Goal: Task Accomplishment & Management: Complete application form

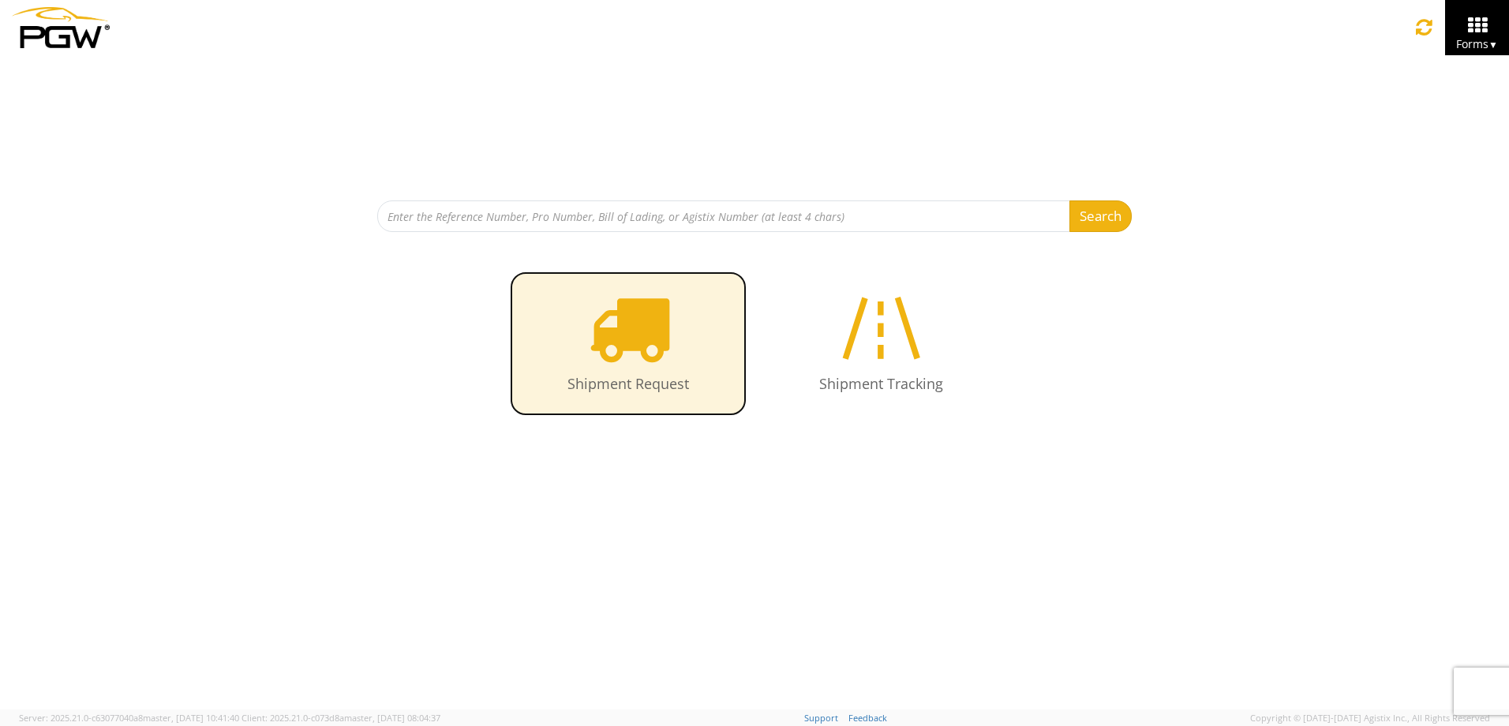
click at [594, 346] on icon at bounding box center [628, 327] width 81 height 81
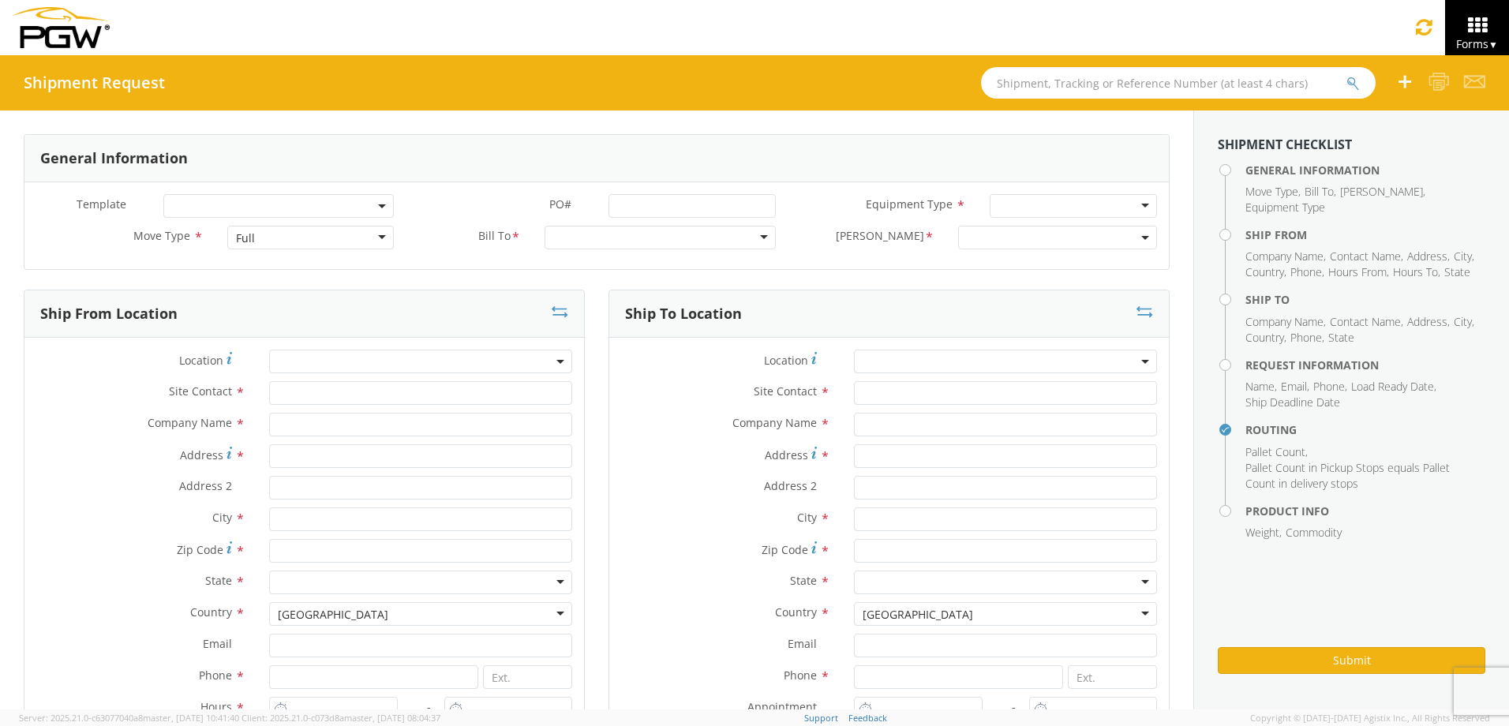
click at [289, 241] on div "Full" at bounding box center [310, 238] width 167 height 24
click at [330, 357] on span at bounding box center [420, 362] width 303 height 24
click at [331, 384] on input "search" at bounding box center [418, 388] width 291 height 24
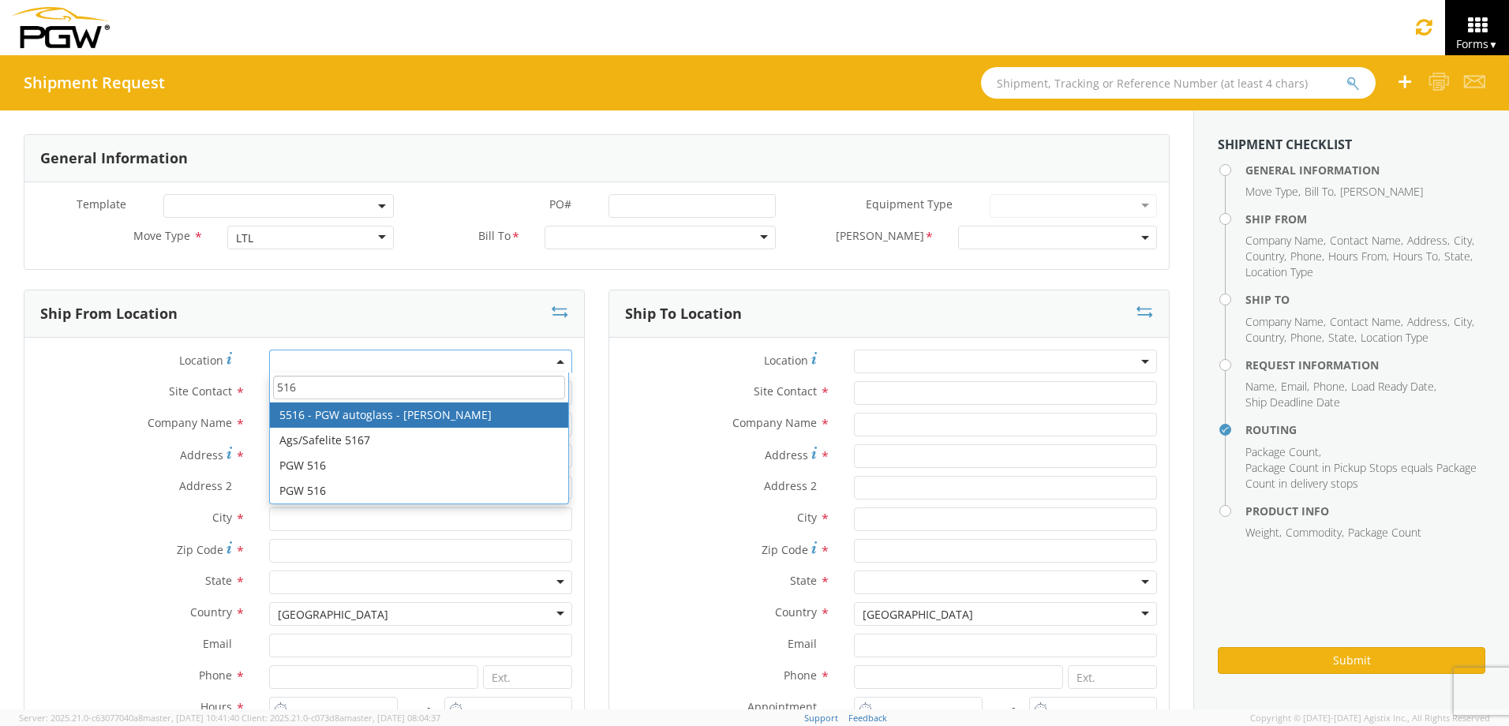
type input "516"
select select "28343"
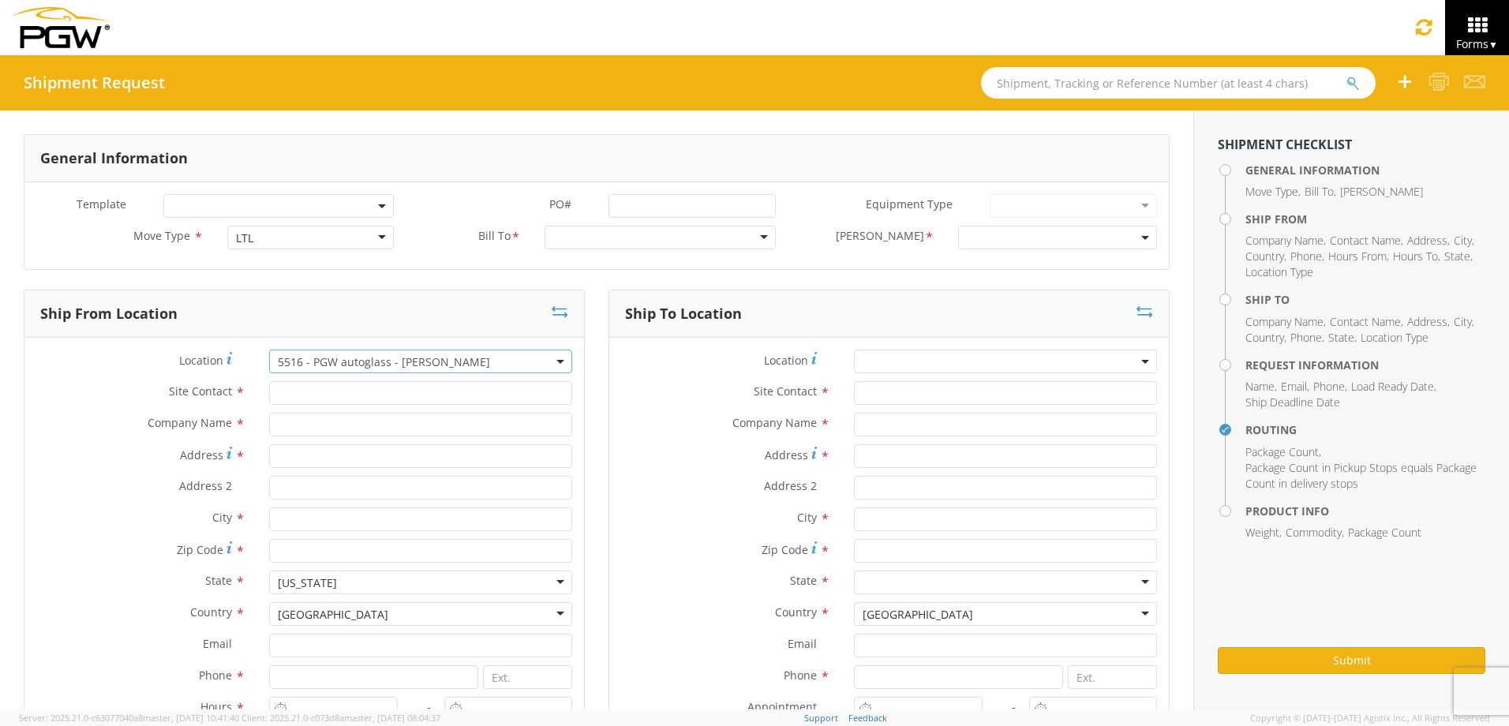
type input "5516 Branch Manager"
type input "5516 - PGW autoglass - [PERSON_NAME]"
type input "[STREET_ADDRESS]"
type input "Suite 8"
type input "[PERSON_NAME]"
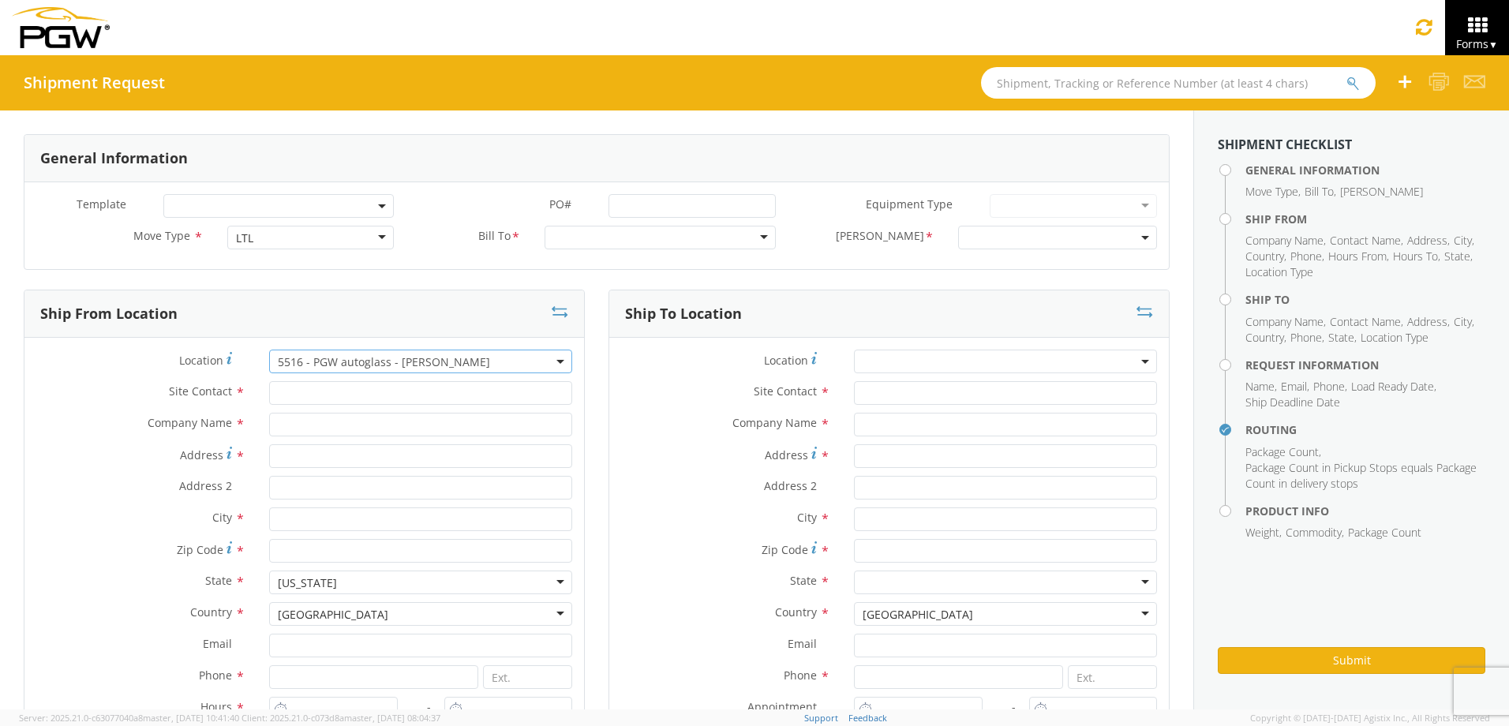
type input "55432"
type input "[EMAIL_ADDRESS][DOMAIN_NAME]"
type input "[PHONE_NUMBER]"
type input "12:00 PM"
type input "4:30 PM"
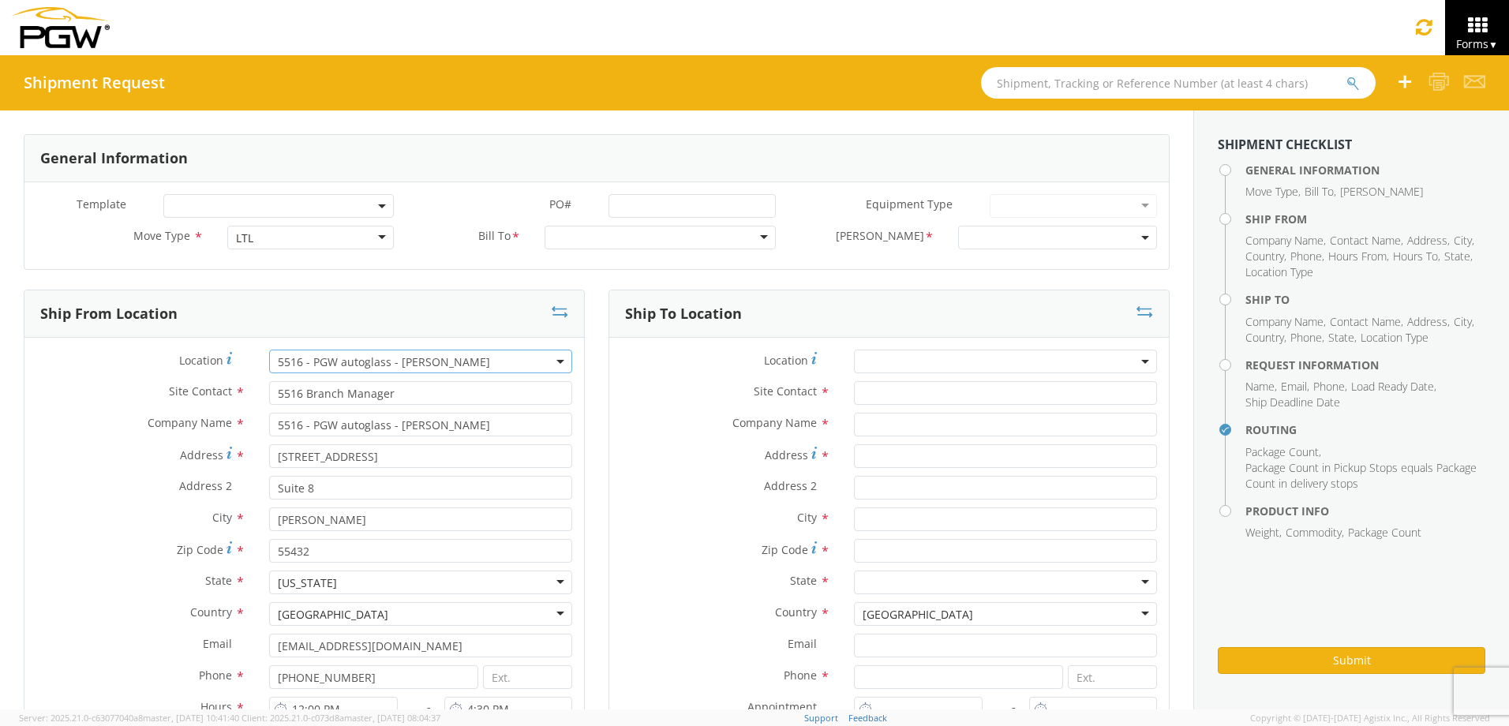
click at [453, 359] on span "5516 - PGW autoglass - [PERSON_NAME]" at bounding box center [421, 361] width 286 height 15
click at [417, 386] on input "search" at bounding box center [418, 388] width 291 height 24
type input "sidew"
click at [649, 444] on label "Address *" at bounding box center [725, 454] width 233 height 21
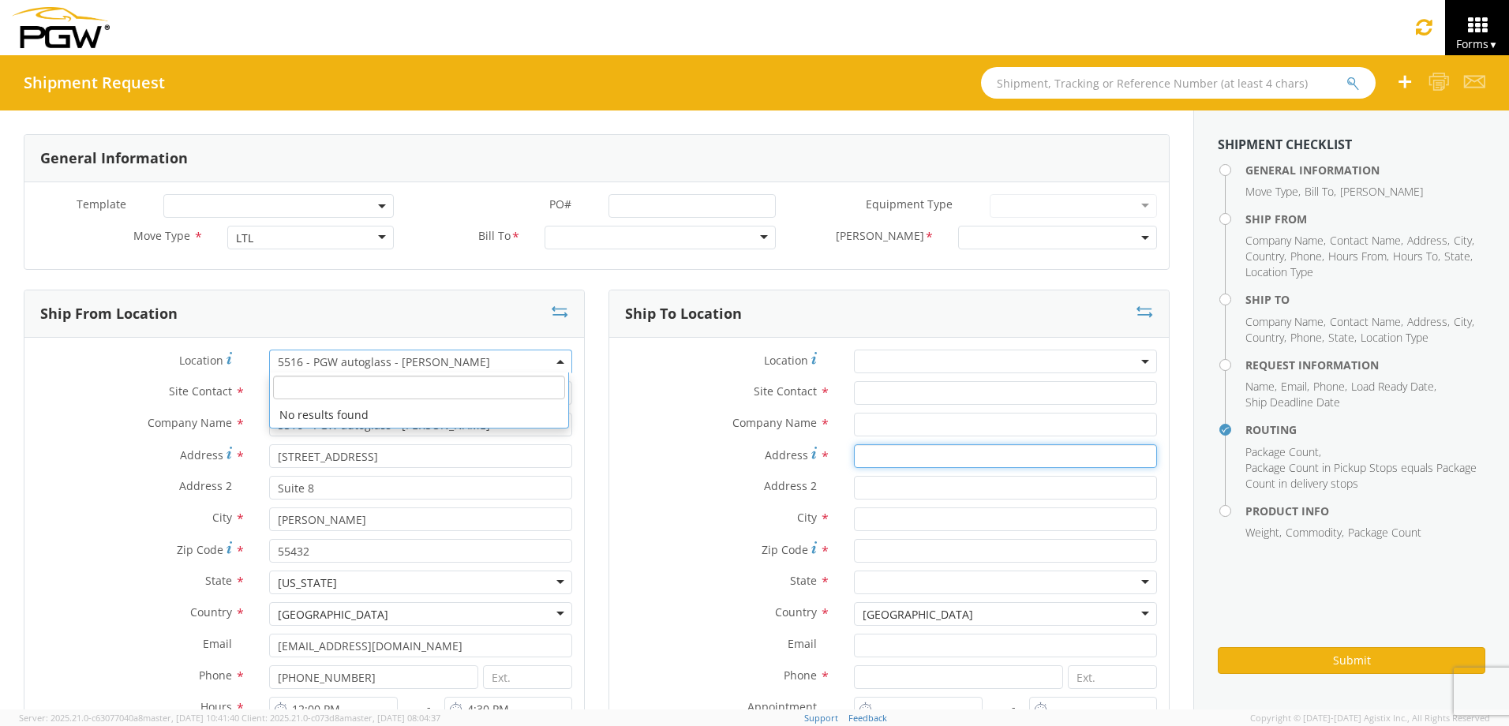
click at [854, 444] on input "Address *" at bounding box center [1005, 456] width 303 height 24
click at [556, 360] on b at bounding box center [560, 362] width 8 height 4
click at [438, 358] on span "5516 - PGW autoglass - [PERSON_NAME]" at bounding box center [421, 361] width 286 height 15
click at [458, 359] on span "5516 - PGW autoglass - [PERSON_NAME]" at bounding box center [421, 361] width 286 height 15
click at [650, 402] on div "Site Contact *" at bounding box center [888, 393] width 559 height 24
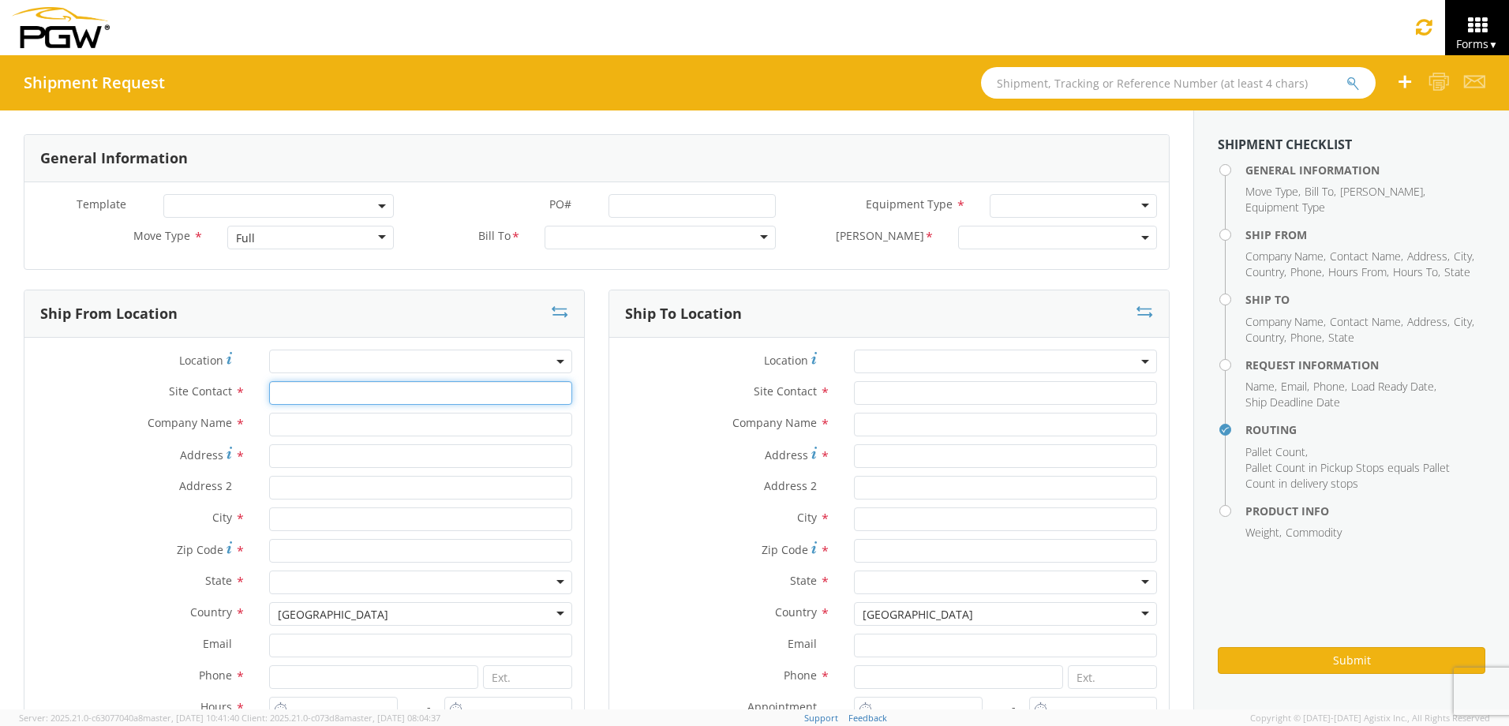
click at [357, 398] on input "text" at bounding box center [420, 393] width 303 height 24
type input "Ron Nelson"
type input "Sidewayz Custom Hot Rodz"
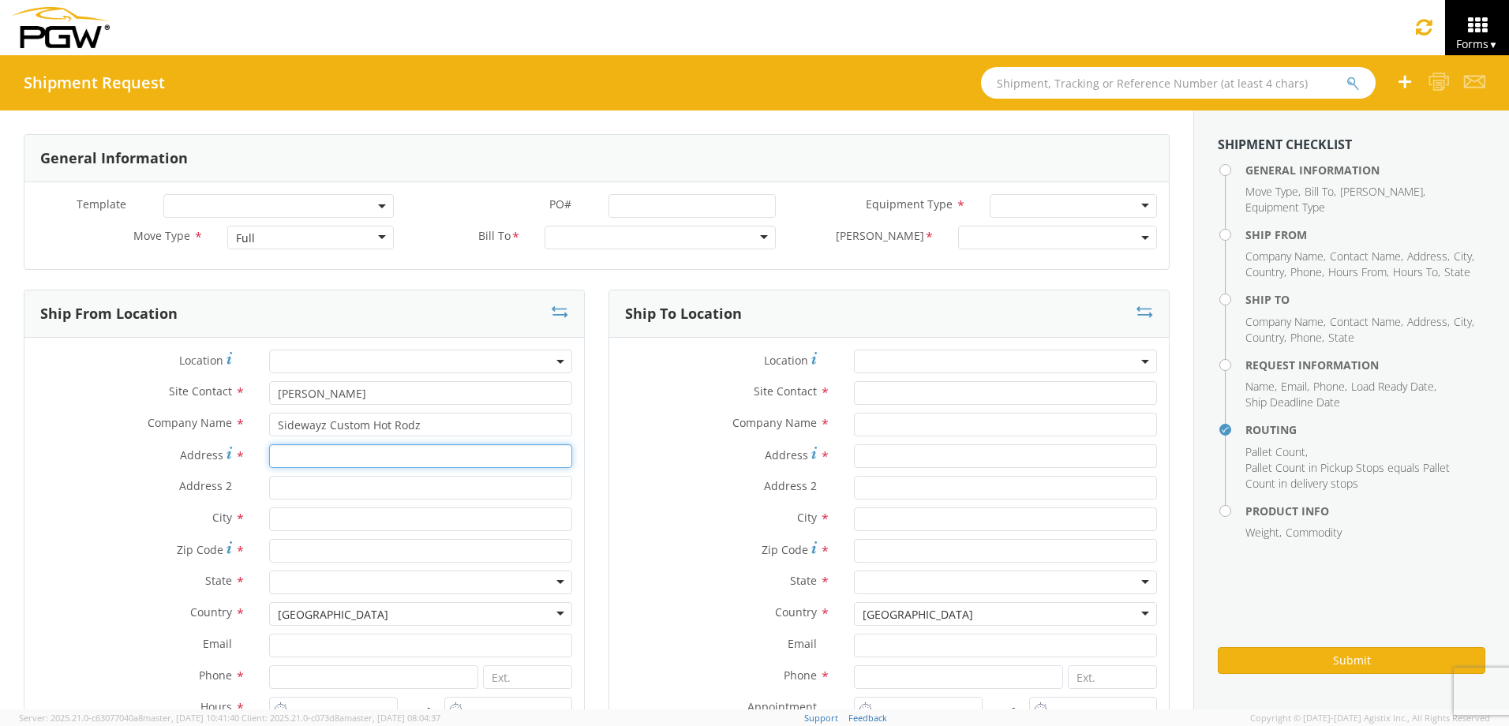
click at [333, 454] on input "Address *" at bounding box center [420, 456] width 303 height 24
type input "1925 VZ CR 2719"
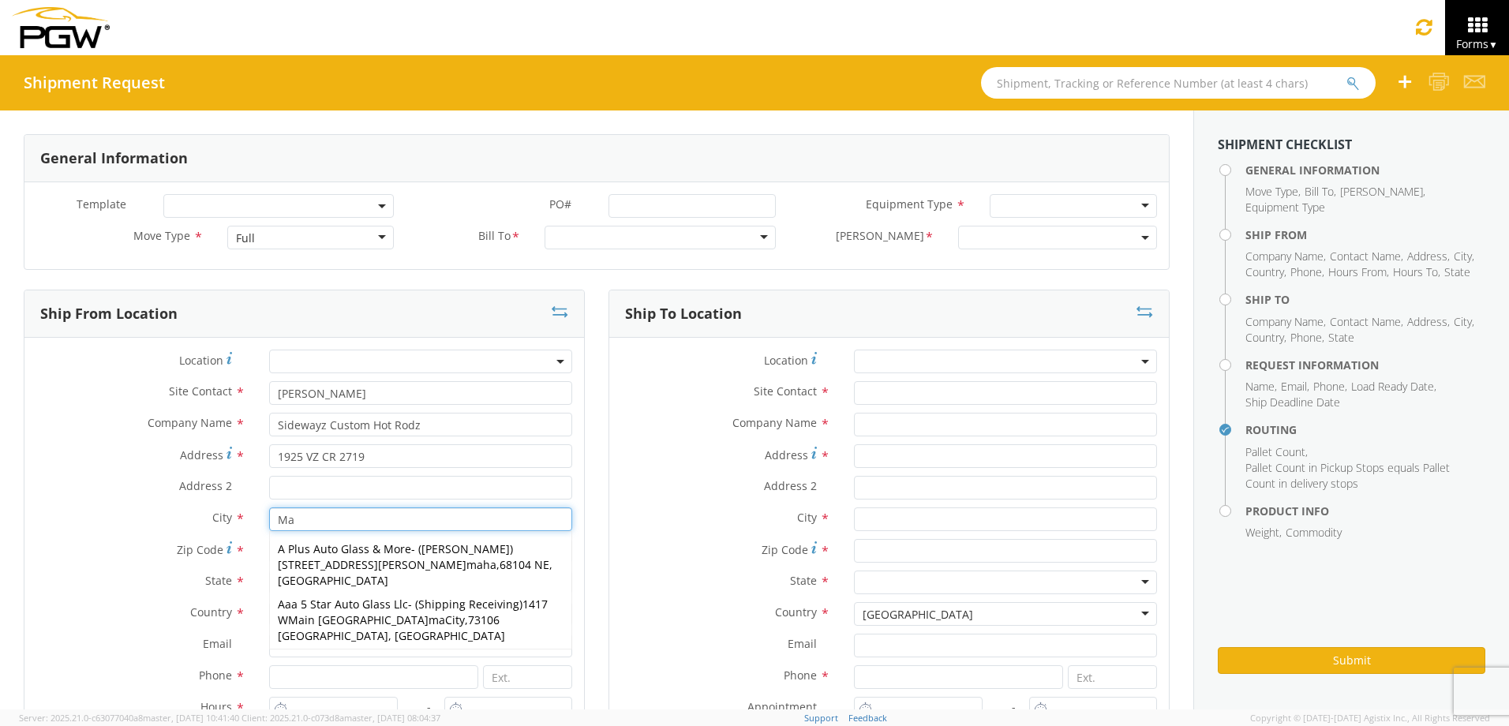
type input "Mabank"
type input "75147"
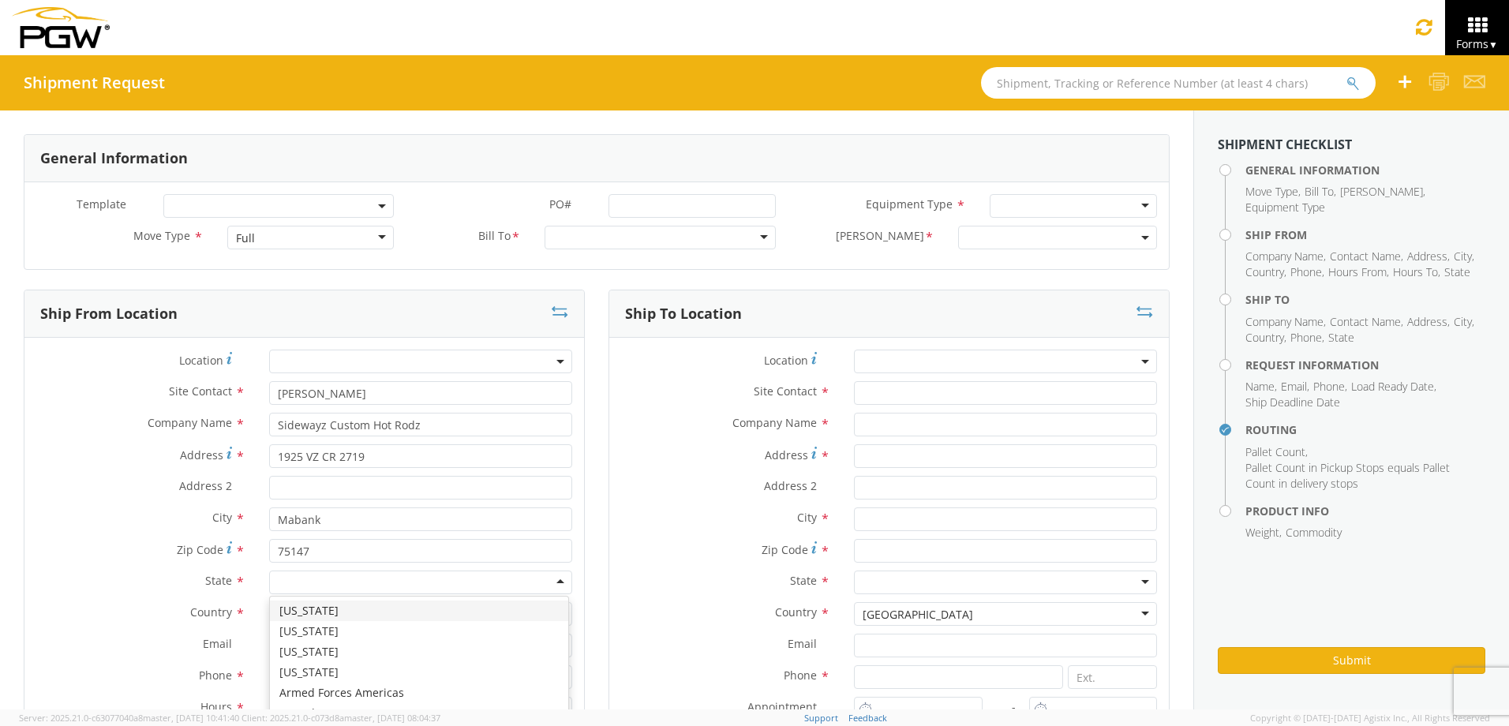
click at [379, 582] on div at bounding box center [420, 582] width 303 height 24
type input "t"
click at [361, 647] on input "Email *" at bounding box center [420, 646] width 303 height 24
click at [313, 643] on input "Email *" at bounding box center [420, 646] width 303 height 24
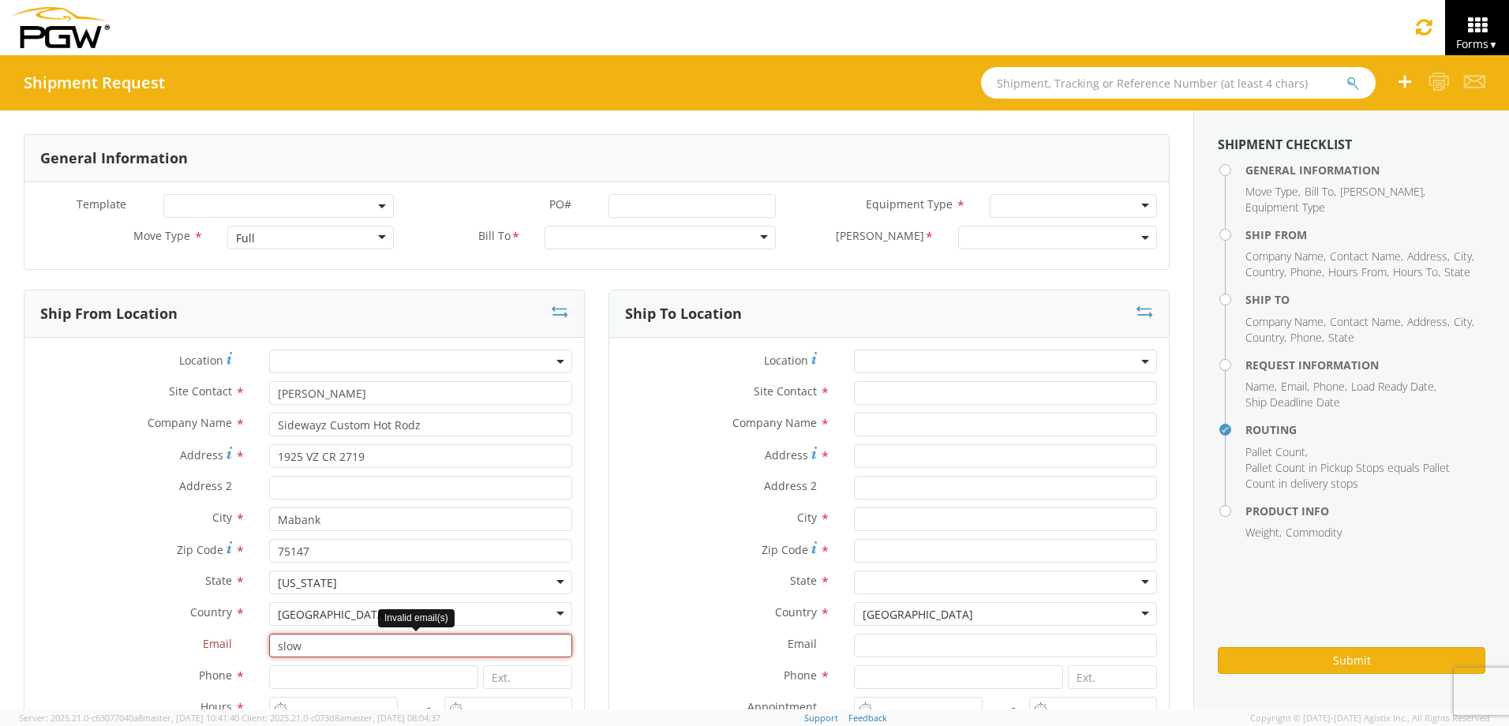
type input "slowride1320@yahoo.com"
click at [683, 619] on label "Country *" at bounding box center [725, 612] width 233 height 21
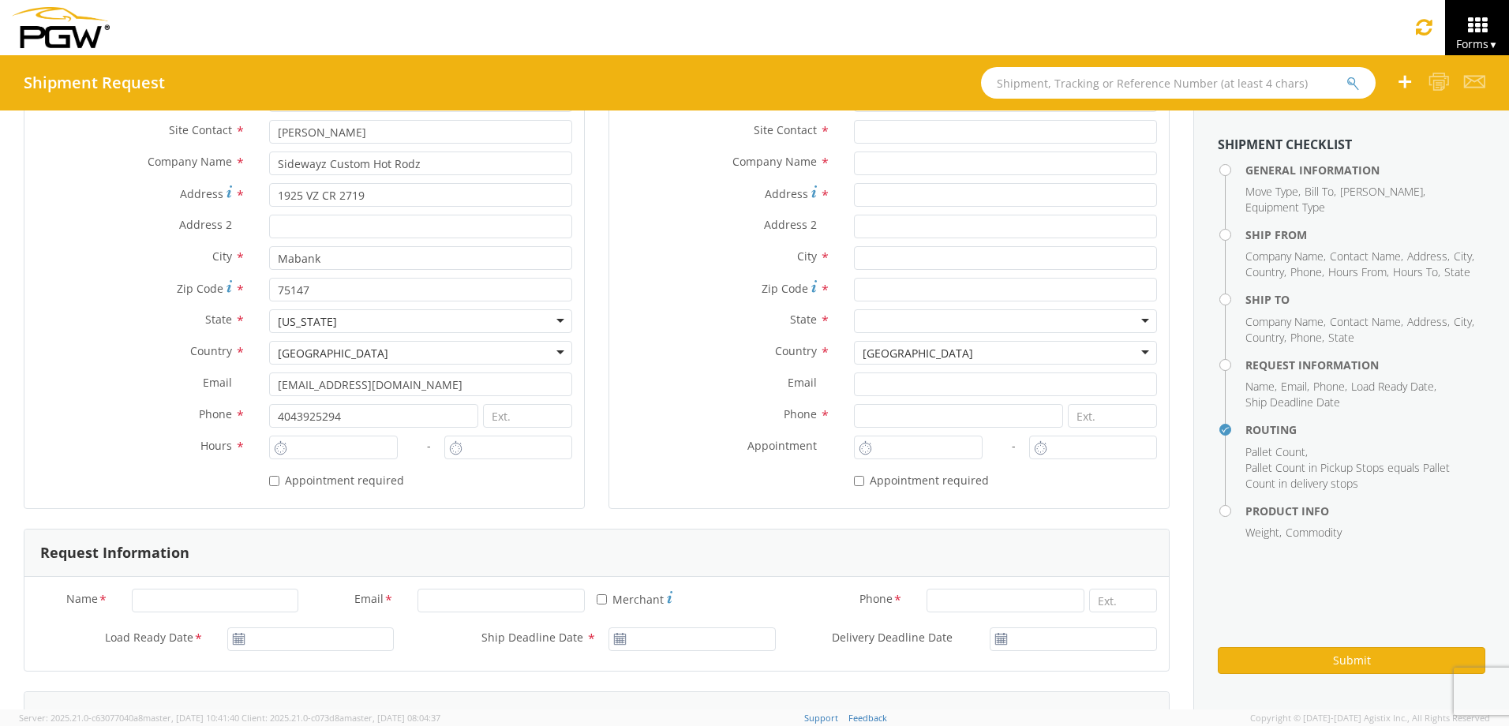
scroll to position [316, 0]
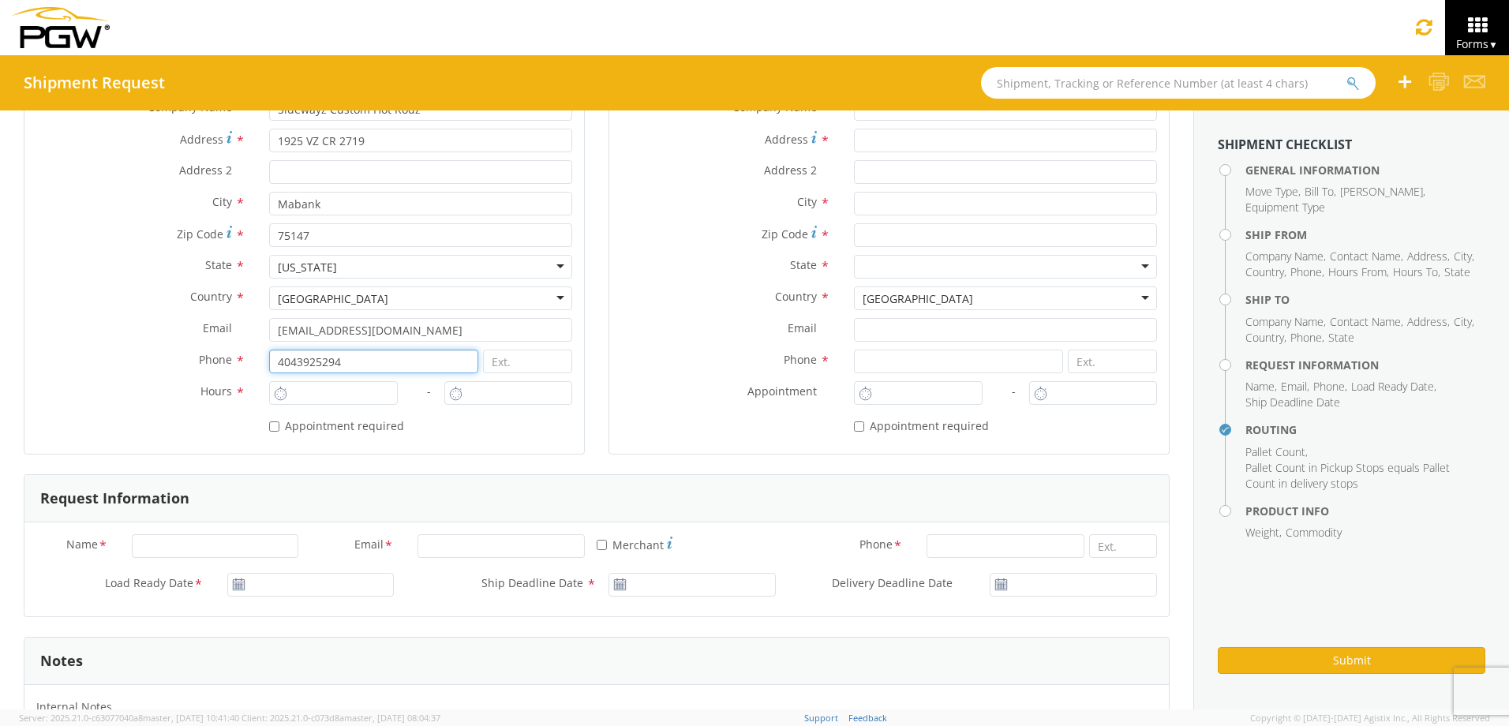
drag, startPoint x: 356, startPoint y: 359, endPoint x: 178, endPoint y: 335, distance: 180.0
click at [178, 335] on div "Location * Site Contact * Ron Nelson Company Name * Sidewayz Custom Hot Rodz Ad…" at bounding box center [303, 238] width 559 height 408
type input "9033409736"
type input "Side Wayz Custom"
type input "1925 VZ CR 2719"
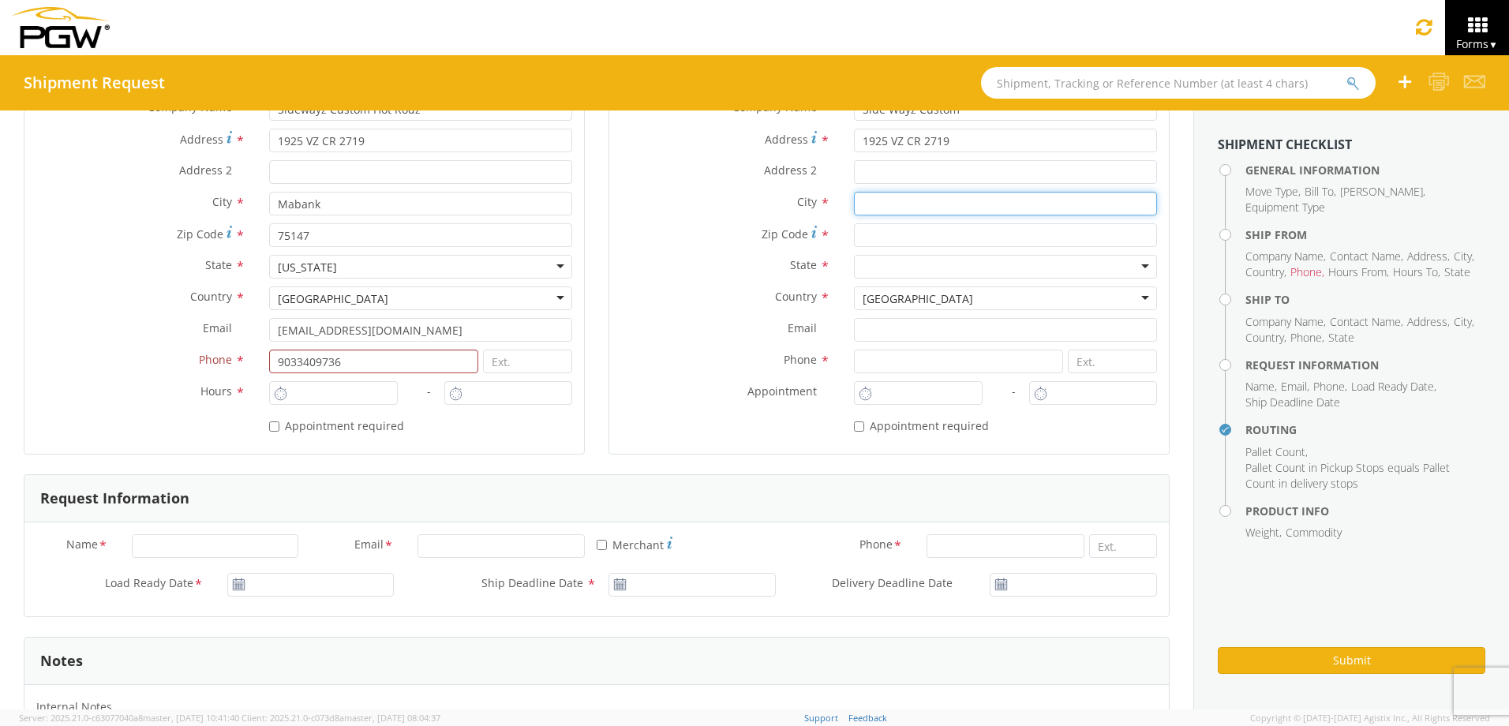
type input "Mabank"
type input "75147"
type input "8:00 AM"
type input "9:00 AM"
click at [338, 387] on input "8:00 AM" at bounding box center [333, 393] width 128 height 24
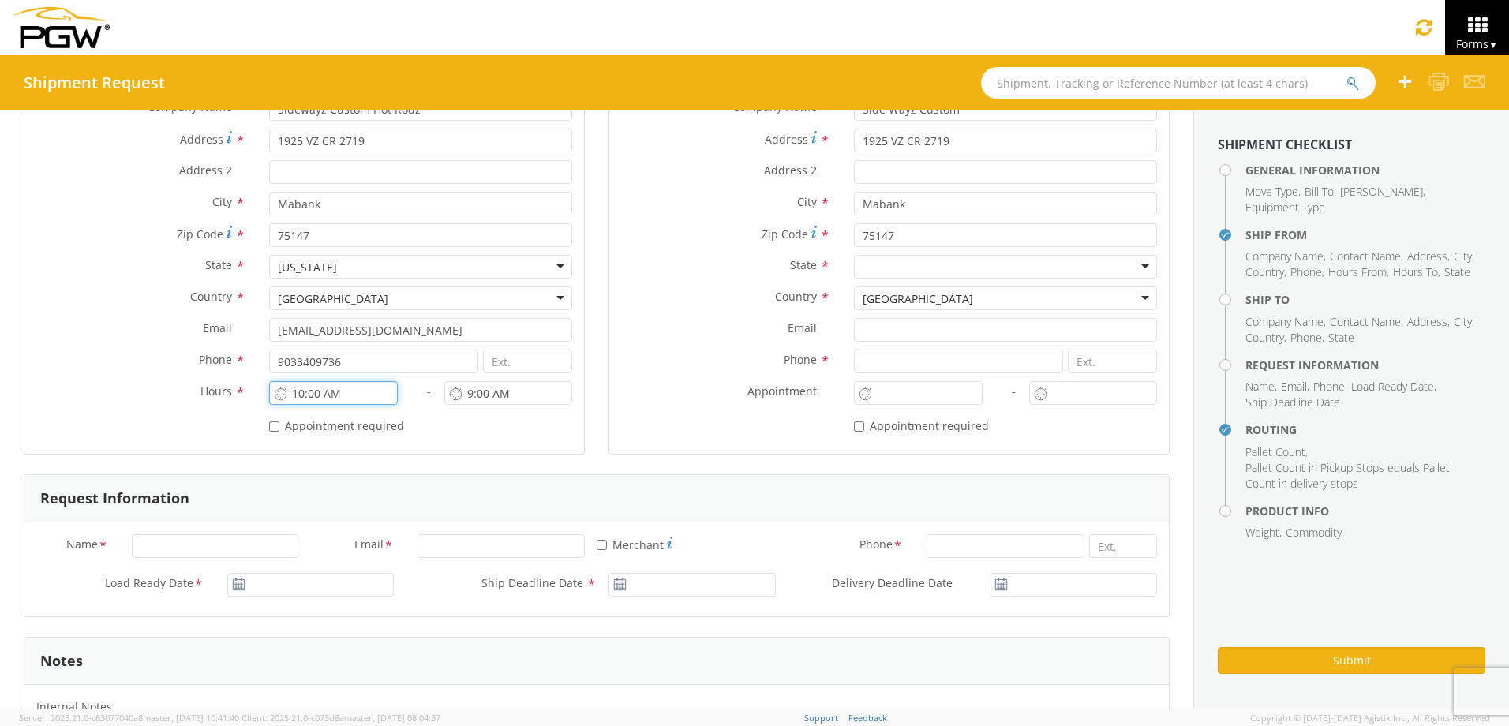
type input "10:00 AM"
click at [469, 393] on input "9:00 AM" at bounding box center [508, 393] width 128 height 24
click at [498, 392] on input "4:00 AM" at bounding box center [508, 393] width 128 height 24
type input "4:00 PM"
click at [652, 395] on label "Appointment *" at bounding box center [725, 391] width 233 height 21
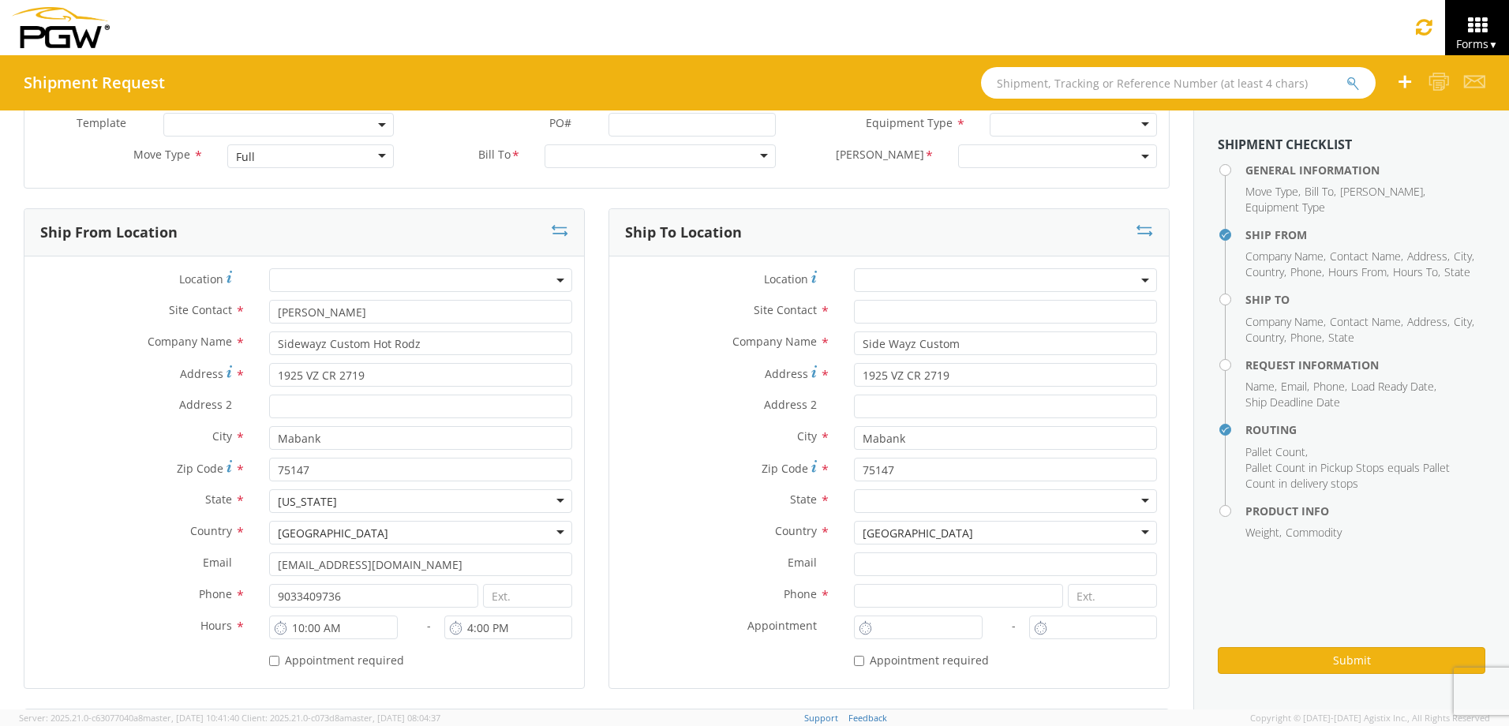
scroll to position [0, 0]
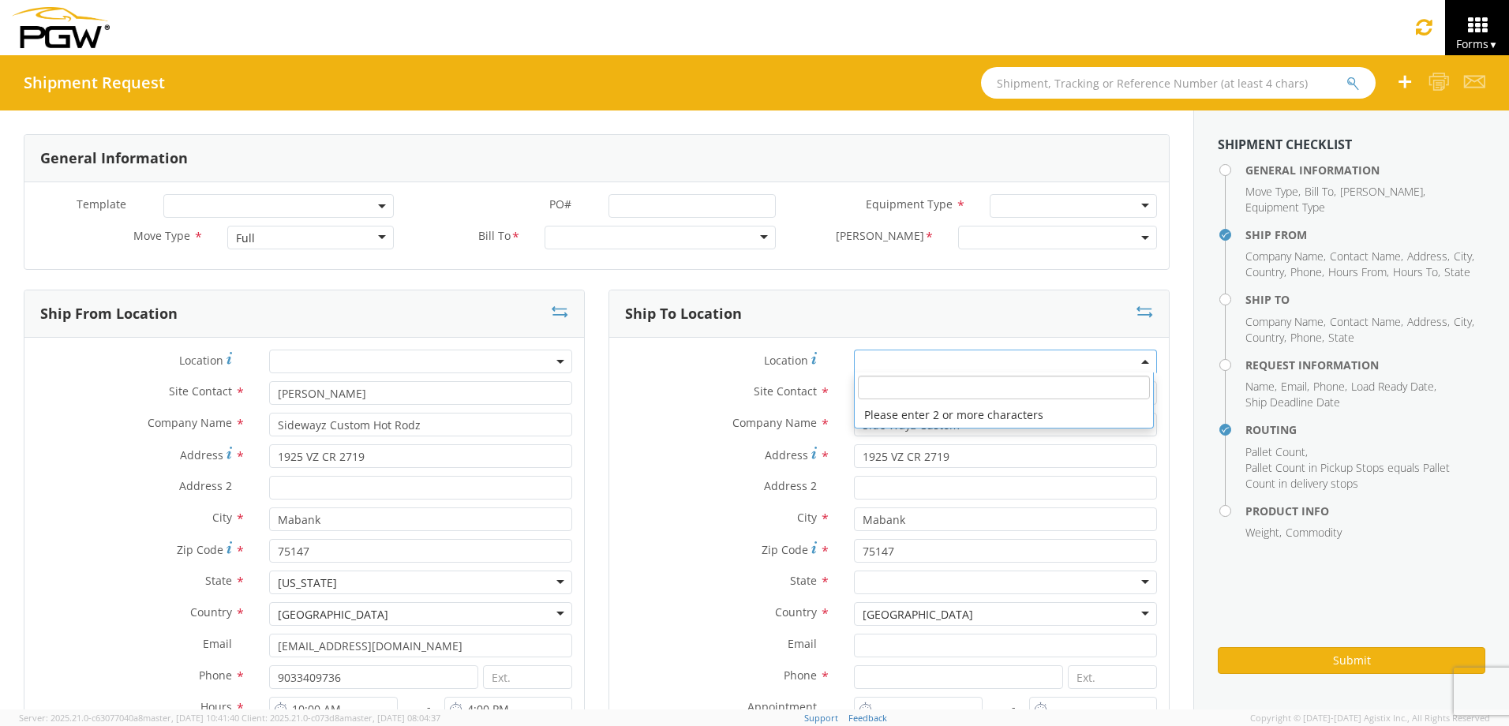
click at [888, 361] on span at bounding box center [1005, 362] width 303 height 24
click at [887, 383] on input "search" at bounding box center [1003, 388] width 291 height 24
type input "5516"
type input "5516 Branch Manager"
type input "5516 - PGW autoglass - [PERSON_NAME]"
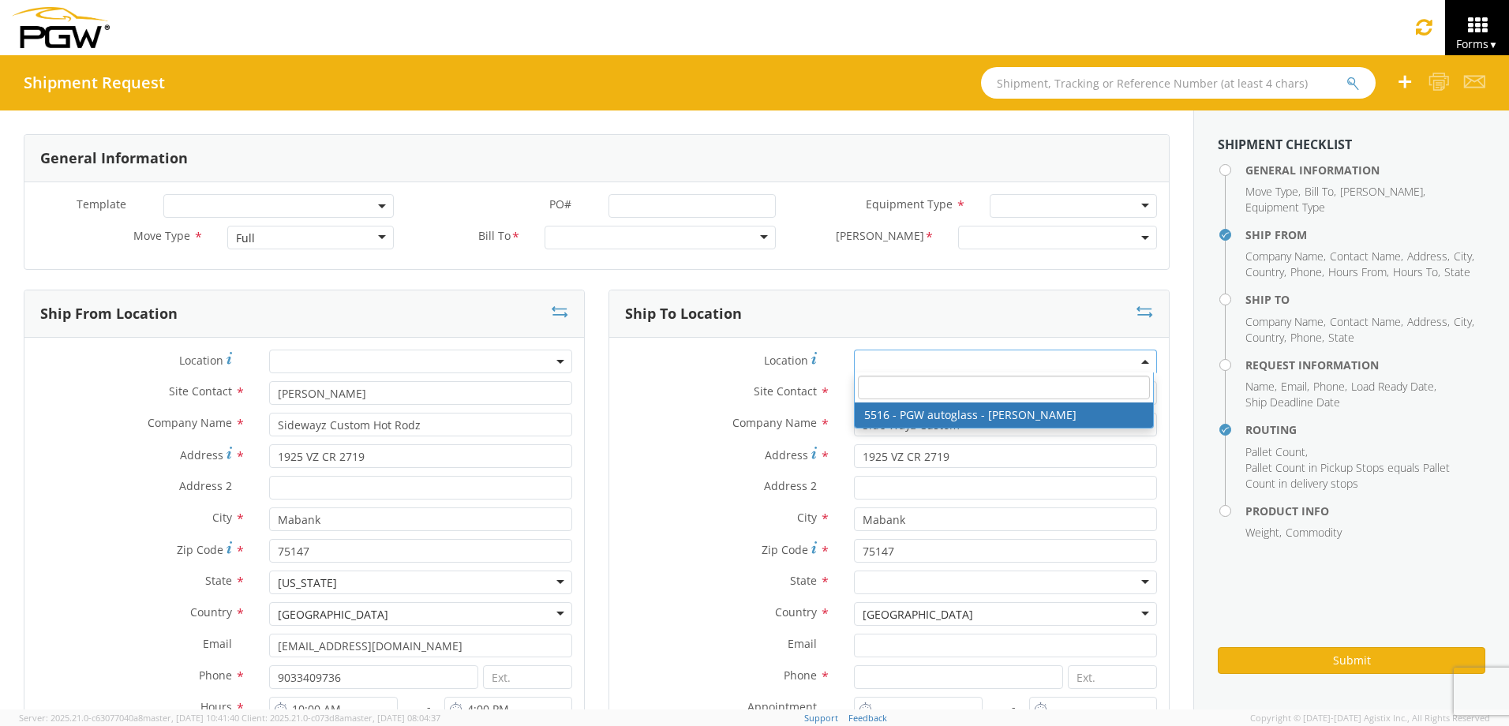
type input "[STREET_ADDRESS]"
type input "Suite 8"
type input "[PERSON_NAME]"
type input "55432"
type input "[EMAIL_ADDRESS][DOMAIN_NAME]"
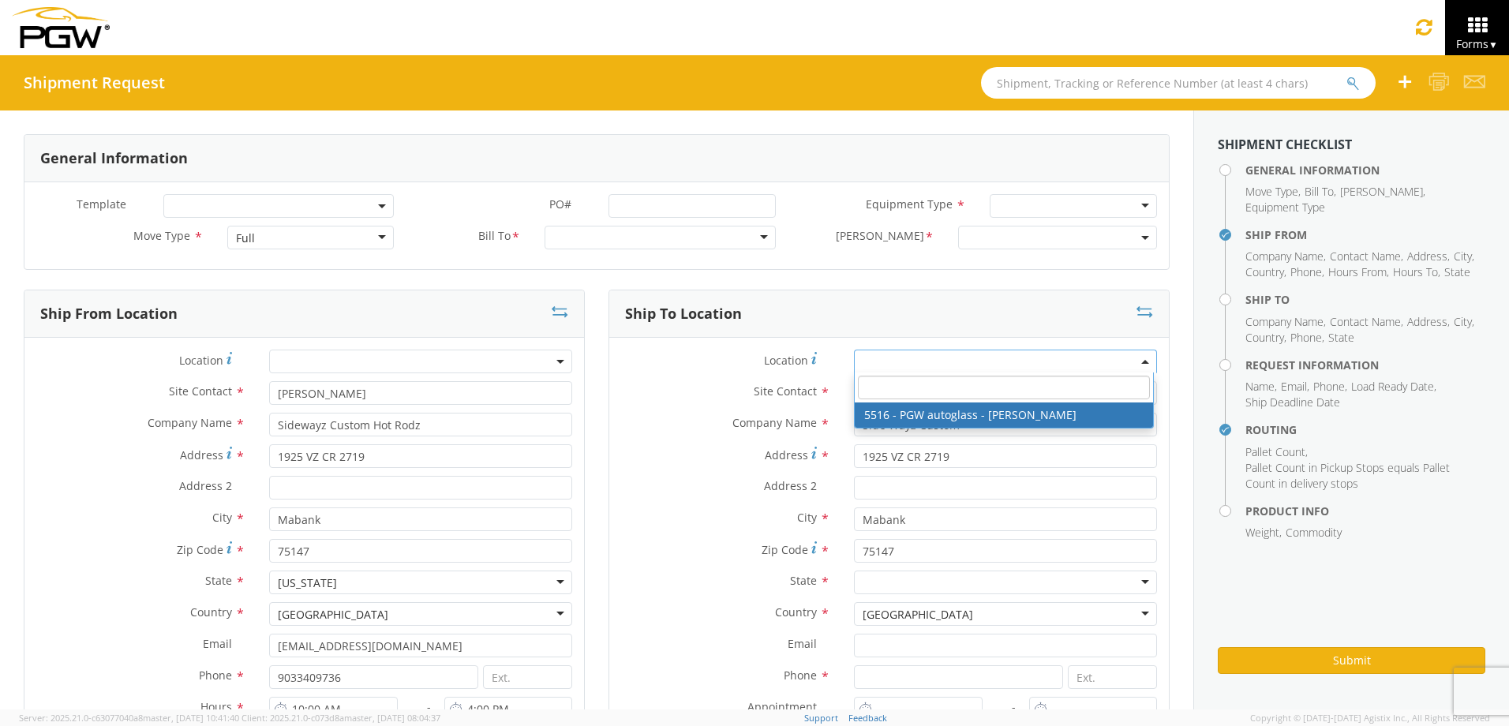
type input "[PHONE_NUMBER]"
type input "12:00 PM"
type input "4:30 PM"
select select "28343"
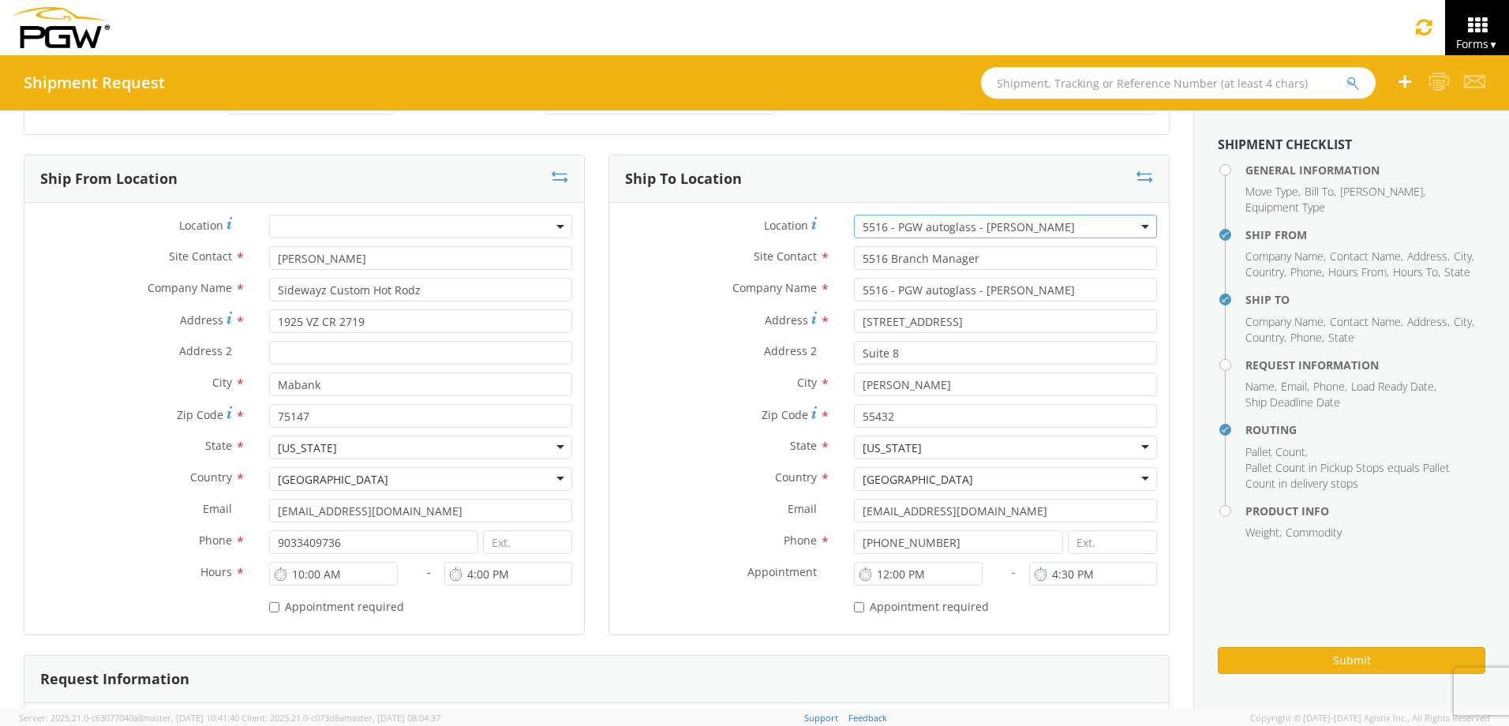
scroll to position [158, 0]
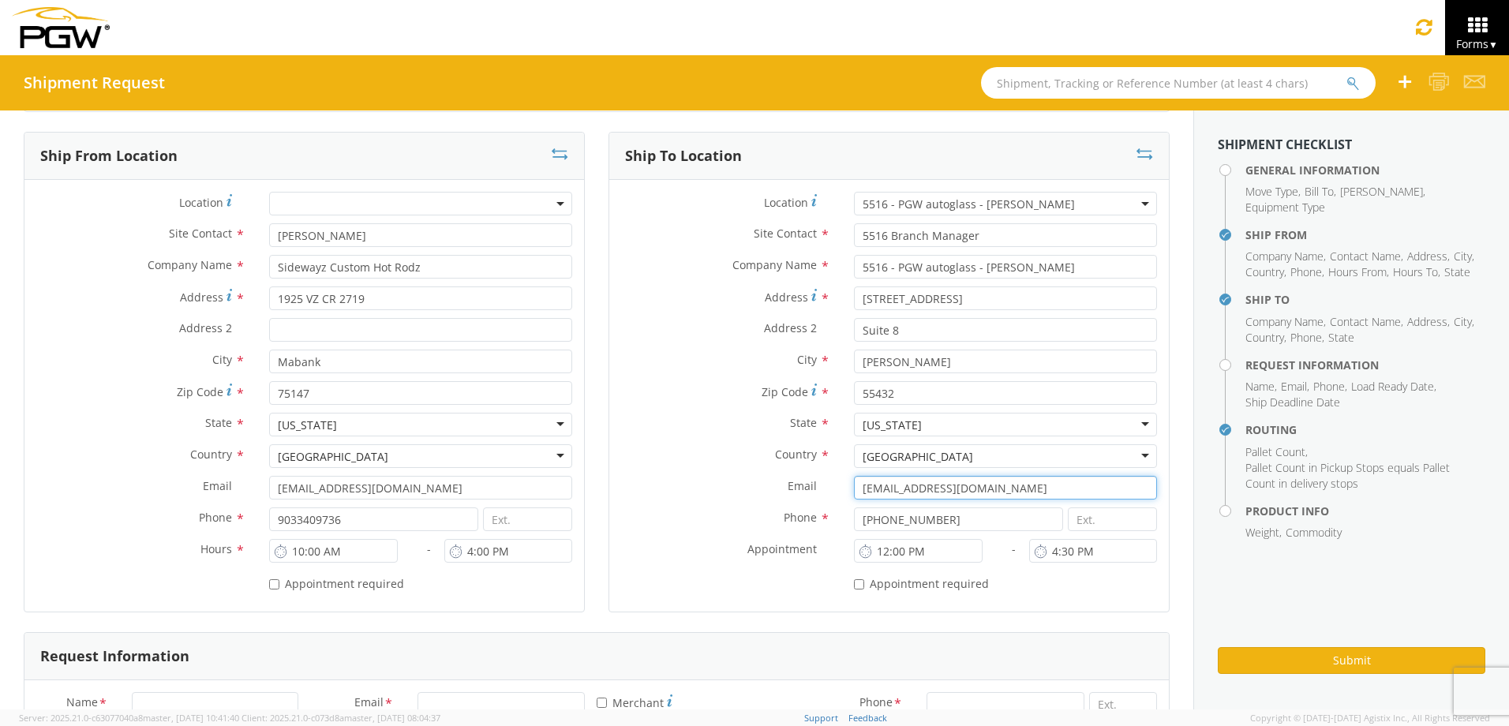
drag, startPoint x: 1022, startPoint y: 490, endPoint x: 755, endPoint y: 451, distance: 269.5
click at [755, 451] on div "Location * 5516 - PGW autoglass - Fridley 5516 - PGW autoglass - Fridley Site C…" at bounding box center [888, 396] width 559 height 408
click at [1027, 486] on input "[EMAIL_ADDRESS][DOMAIN_NAME]" at bounding box center [1005, 488] width 303 height 24
drag, startPoint x: 1027, startPoint y: 486, endPoint x: 810, endPoint y: 475, distance: 217.3
click at [810, 475] on div "Location * 5516 - PGW autoglass - Fridley 5516 - PGW autoglass - Fridley Site C…" at bounding box center [888, 396] width 559 height 408
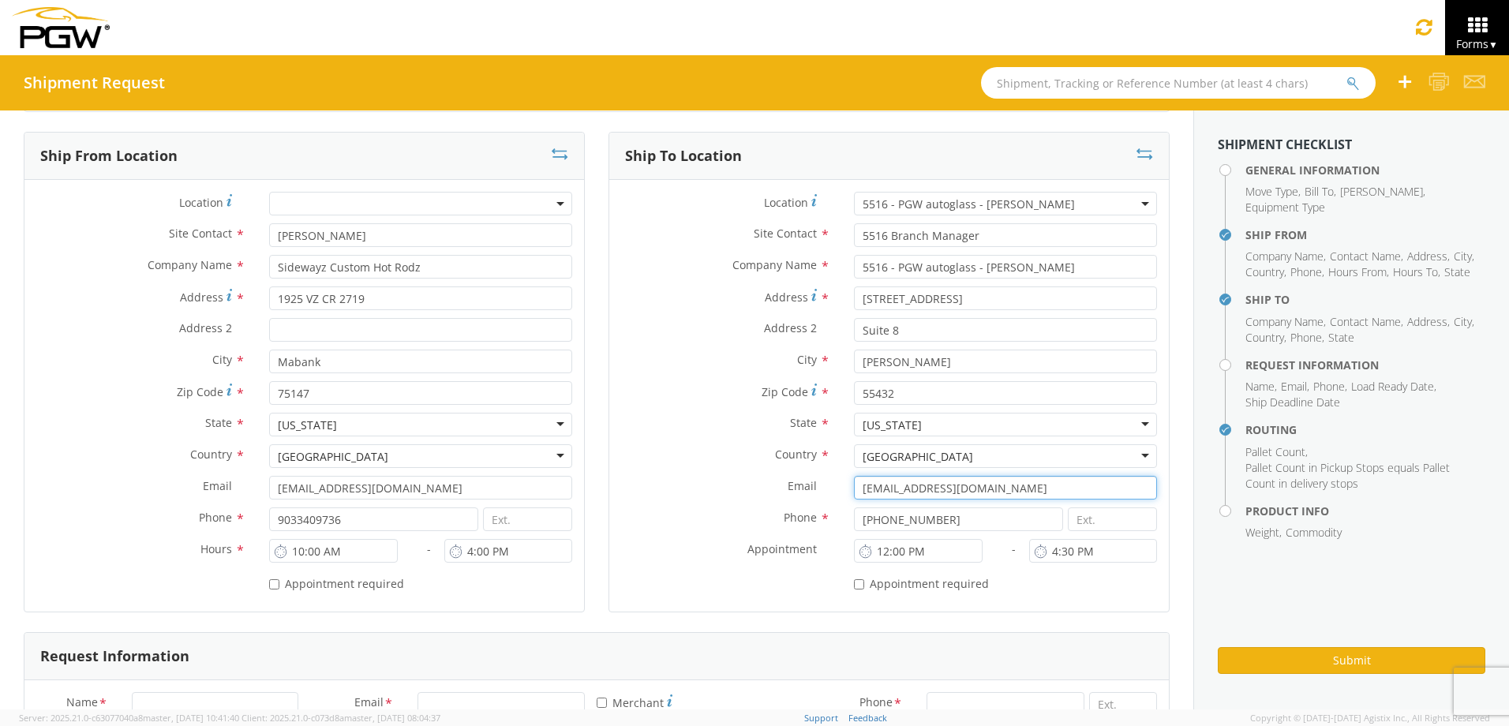
type input "tmoe@pgwautoglass.com"
click at [1012, 589] on div "* Appointment required" at bounding box center [1005, 580] width 303 height 21
click at [880, 548] on input "12:00 PM" at bounding box center [918, 551] width 128 height 24
click at [913, 549] on input "8:00 PM" at bounding box center [918, 551] width 128 height 24
type input "8:00 AM"
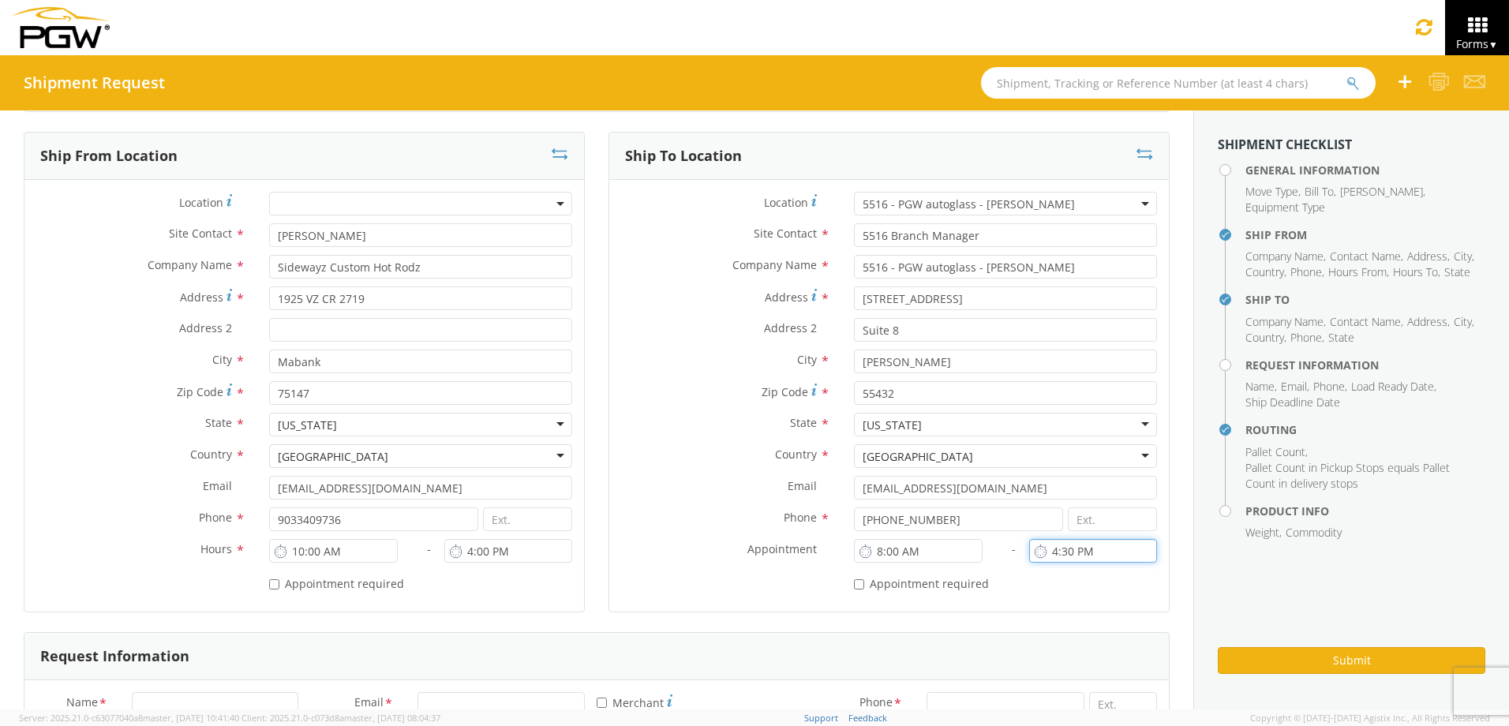
click at [1087, 552] on input "4:30 PM" at bounding box center [1093, 551] width 128 height 24
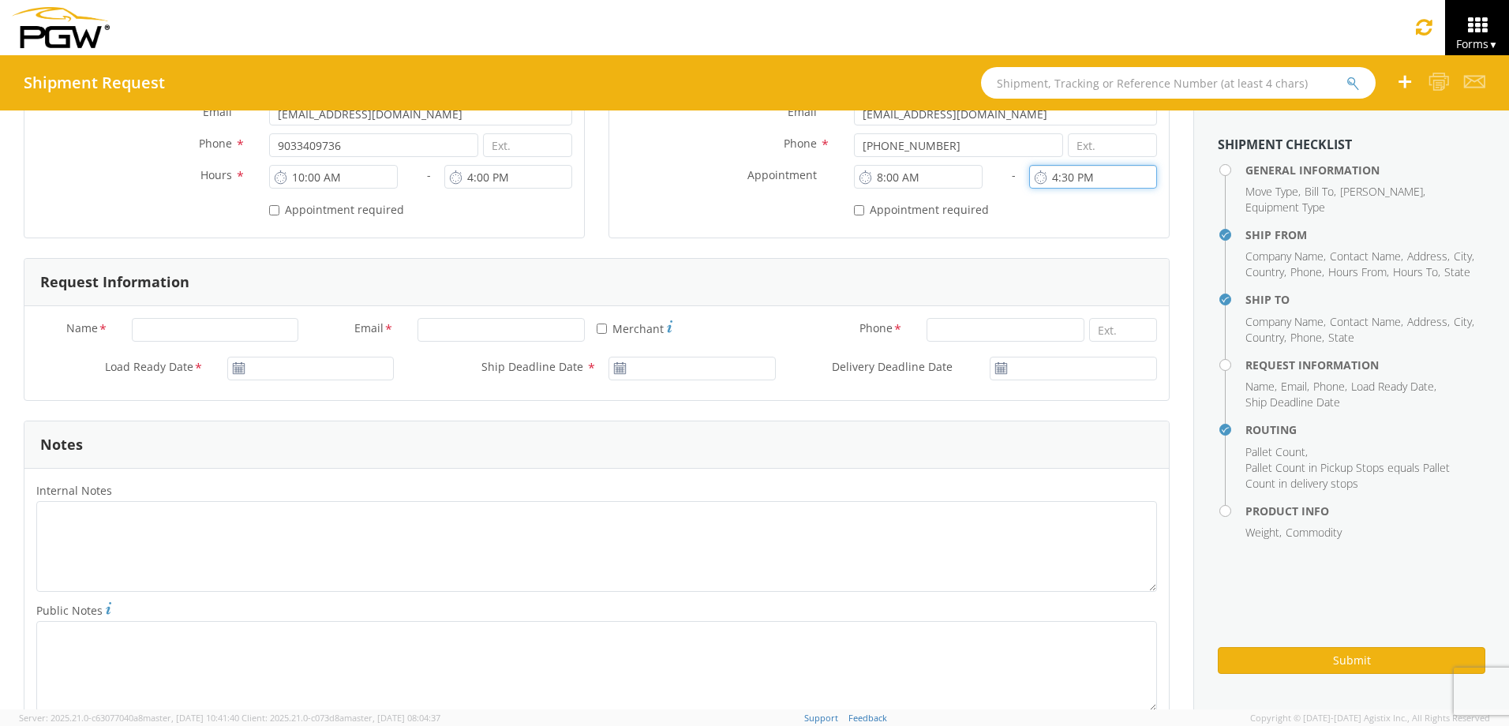
scroll to position [552, 0]
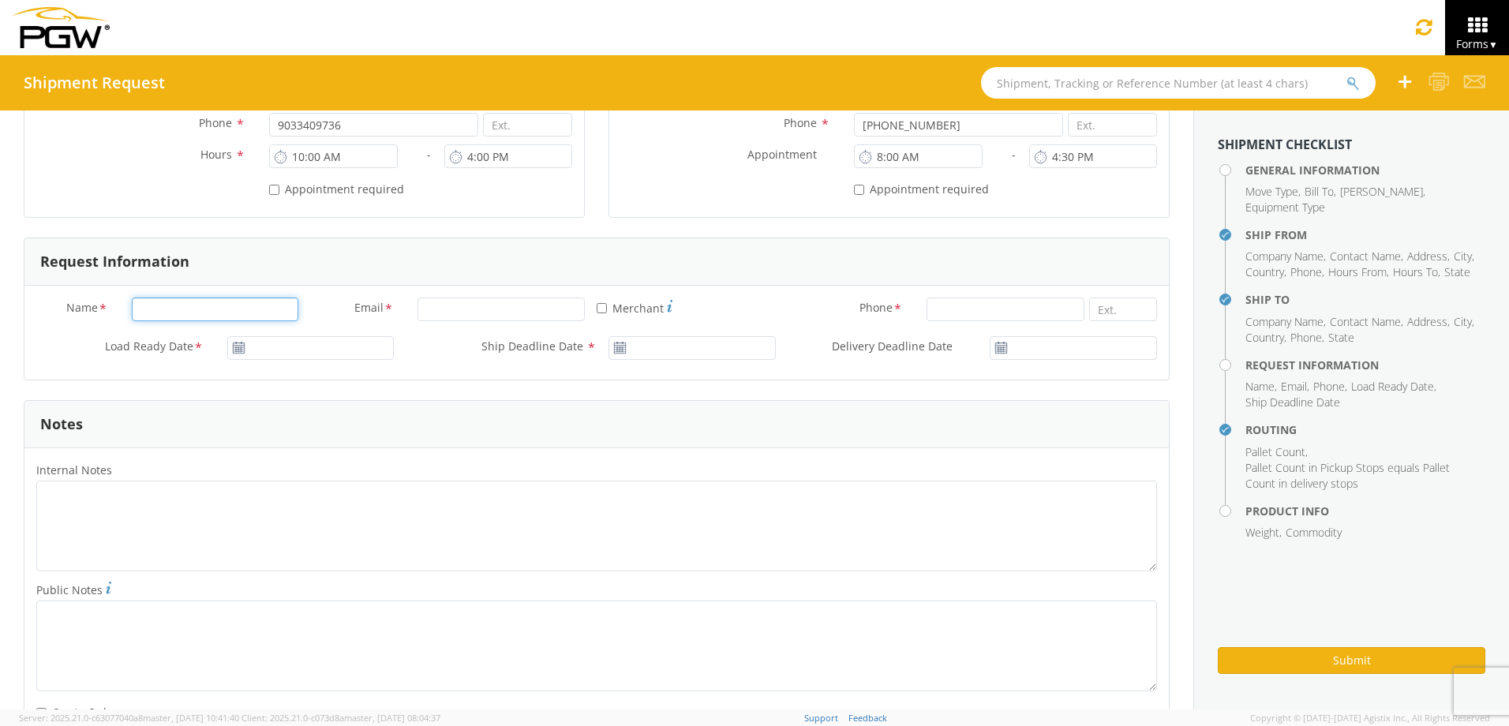
click at [227, 305] on input "Name *" at bounding box center [215, 309] width 167 height 24
type input "Danielle Howard"
type input "dhoward@pgwautoglass.com"
type input "40439925294"
type input "10/15/2025"
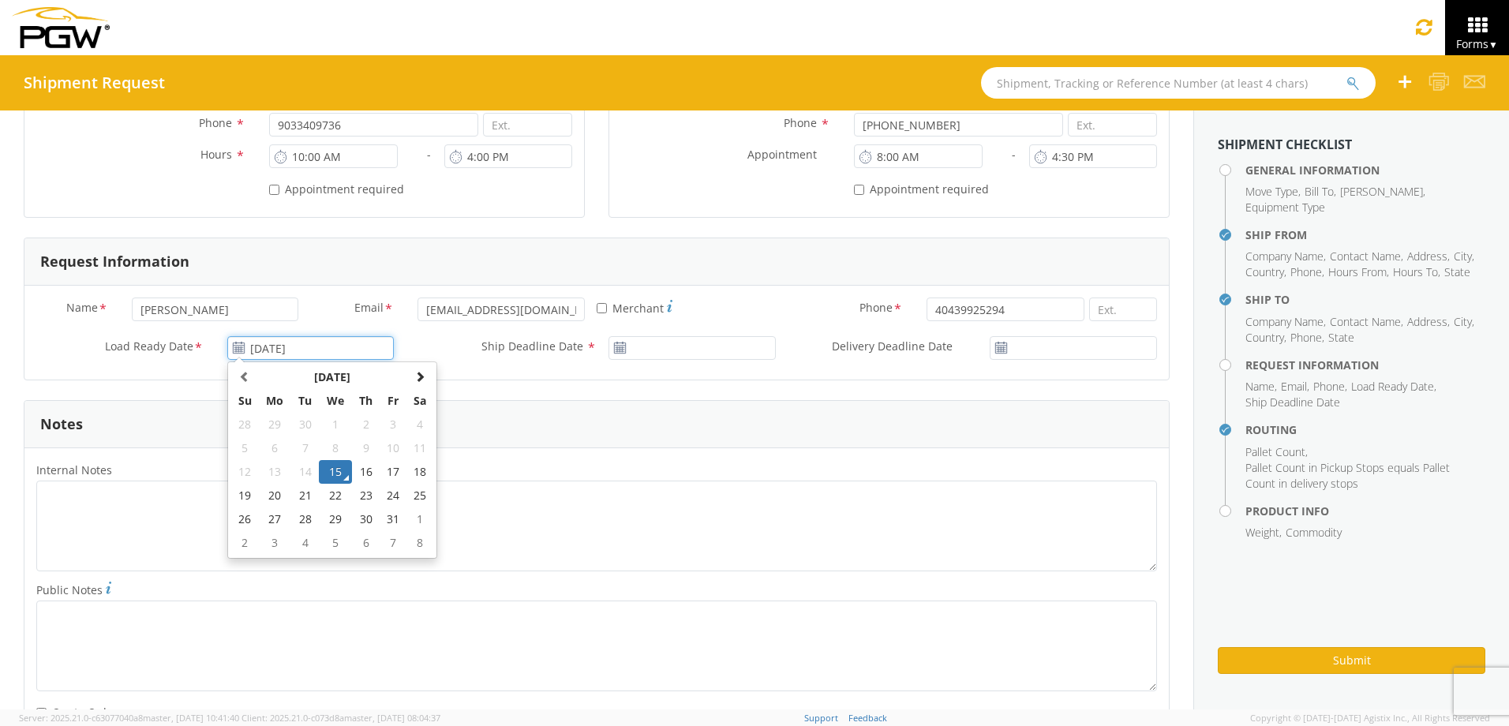
click at [271, 345] on input "10/15/2025" at bounding box center [310, 348] width 167 height 24
click at [331, 473] on td "15" at bounding box center [335, 472] width 33 height 24
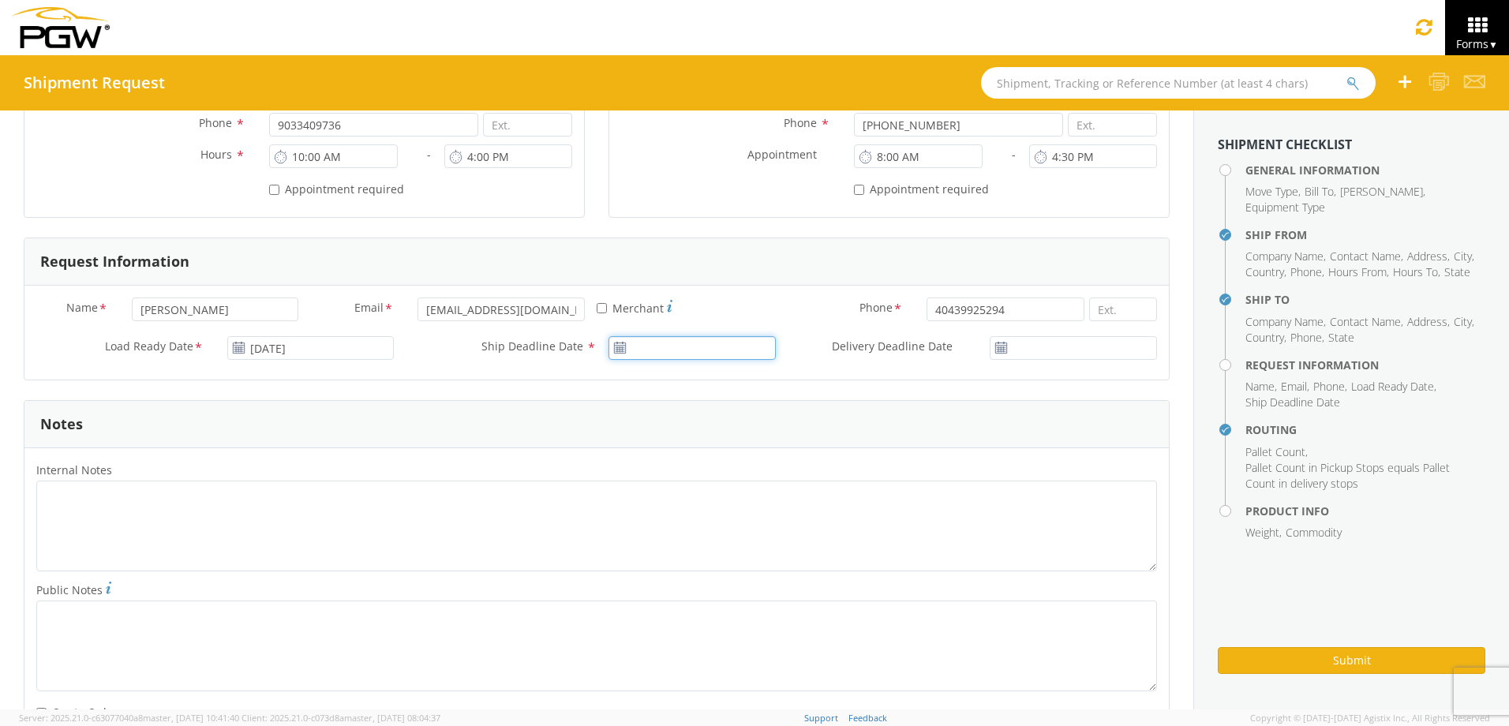
type input "10/15/2025"
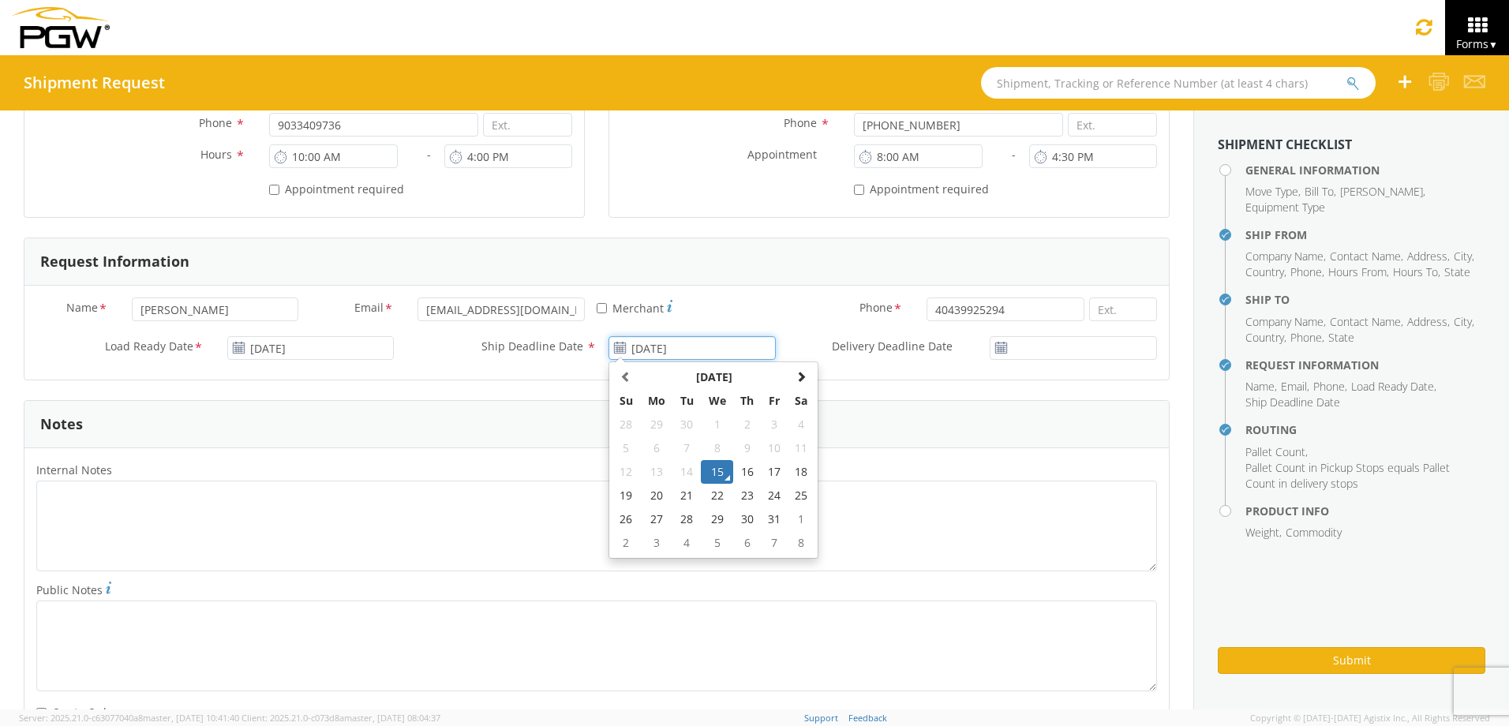
click at [649, 353] on input "10/15/2025" at bounding box center [691, 348] width 167 height 24
click at [709, 472] on td "15" at bounding box center [717, 472] width 33 height 24
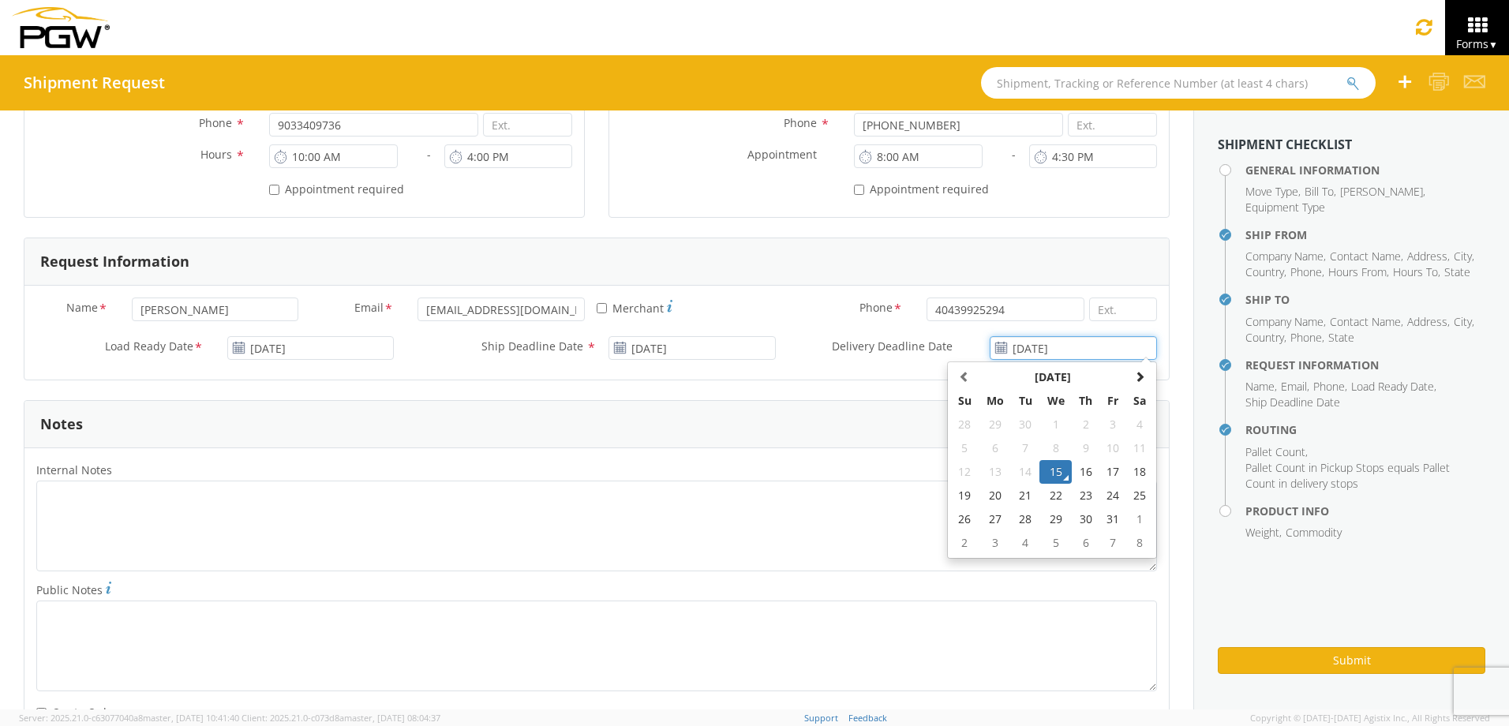
click at [1010, 344] on input "10/15/2025" at bounding box center [1072, 348] width 167 height 24
click at [1081, 473] on td "16" at bounding box center [1086, 472] width 28 height 24
click at [1082, 352] on input "10/16/2025" at bounding box center [1072, 348] width 167 height 24
click at [1106, 469] on td "17" at bounding box center [1112, 472] width 27 height 24
type input "10/17/2025"
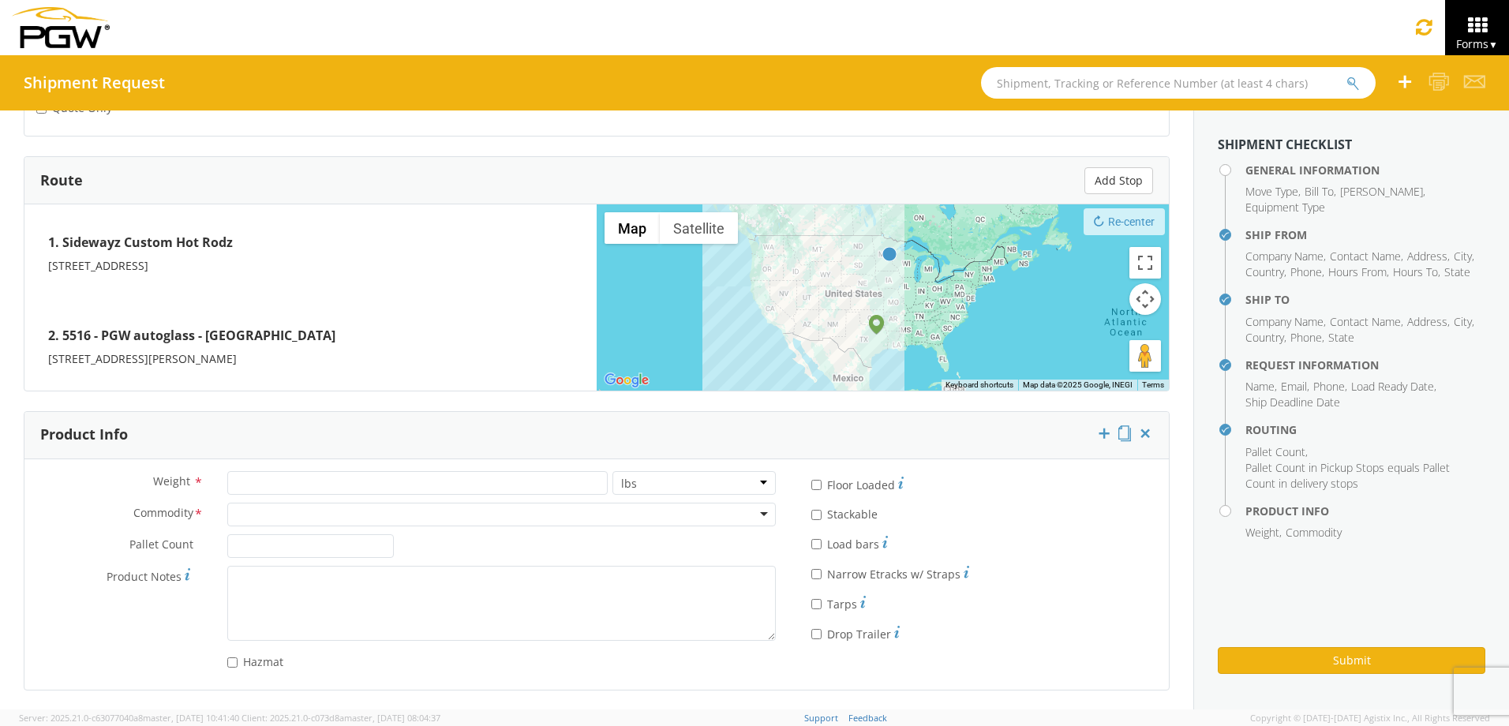
scroll to position [1158, 0]
click at [254, 483] on input "number" at bounding box center [417, 482] width 380 height 24
type input "1"
type input "850"
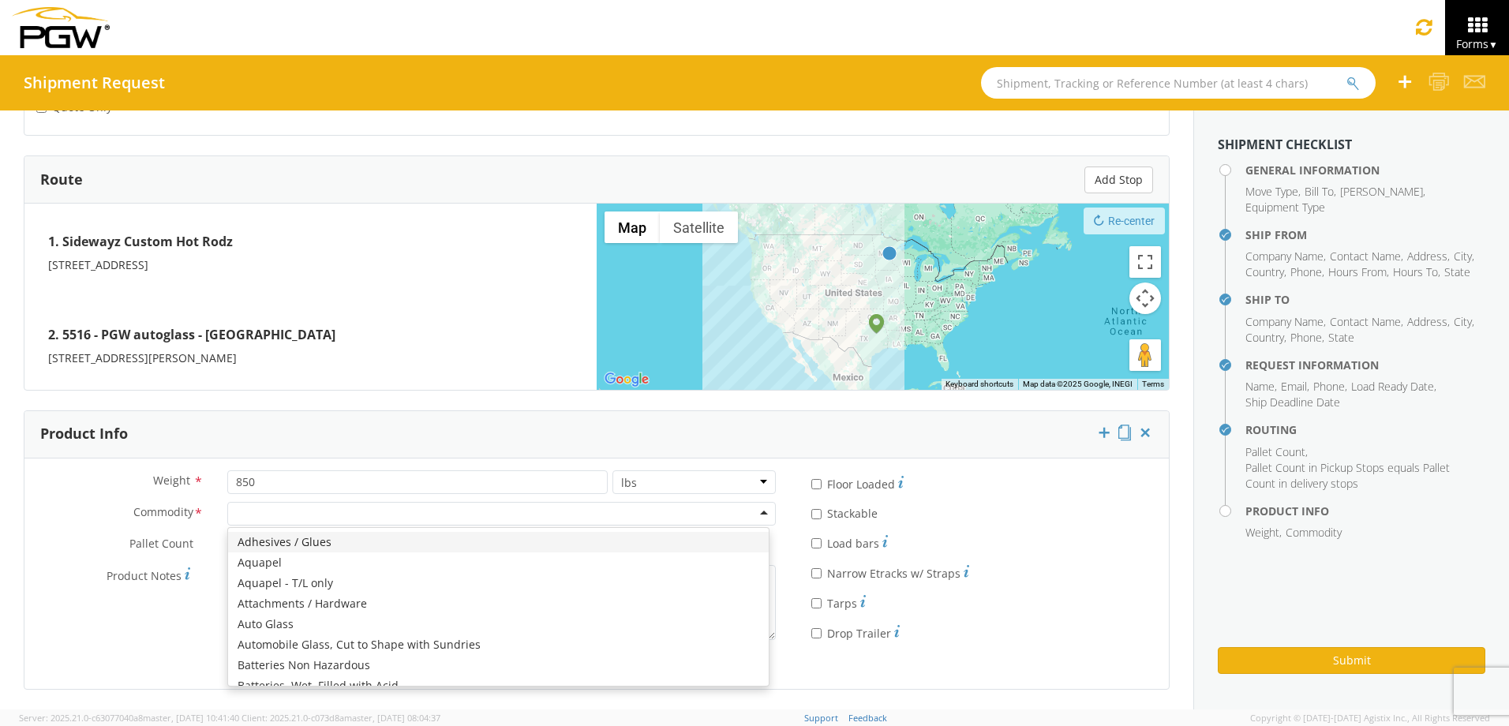
click at [313, 515] on div at bounding box center [501, 514] width 548 height 24
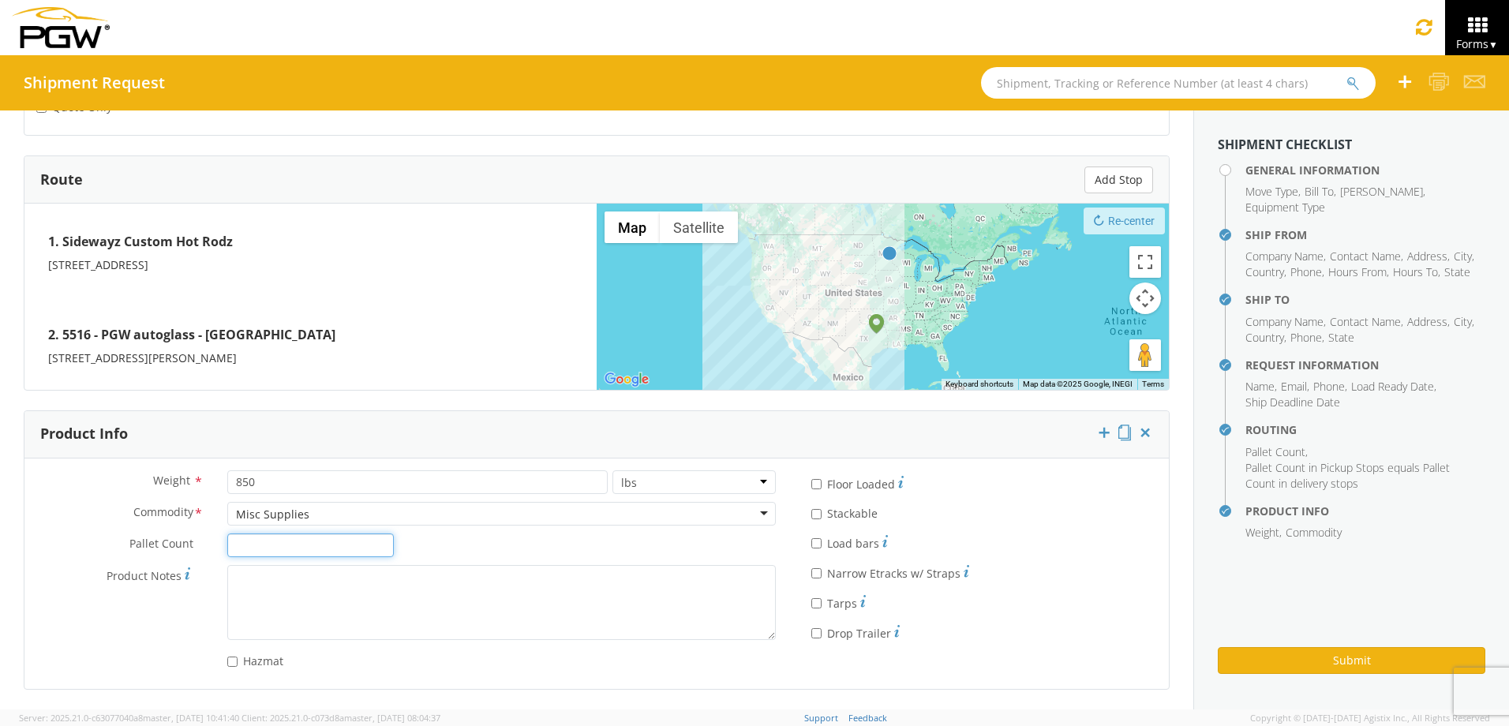
click at [271, 540] on input "Pallet Count *" at bounding box center [310, 545] width 167 height 24
type input "2"
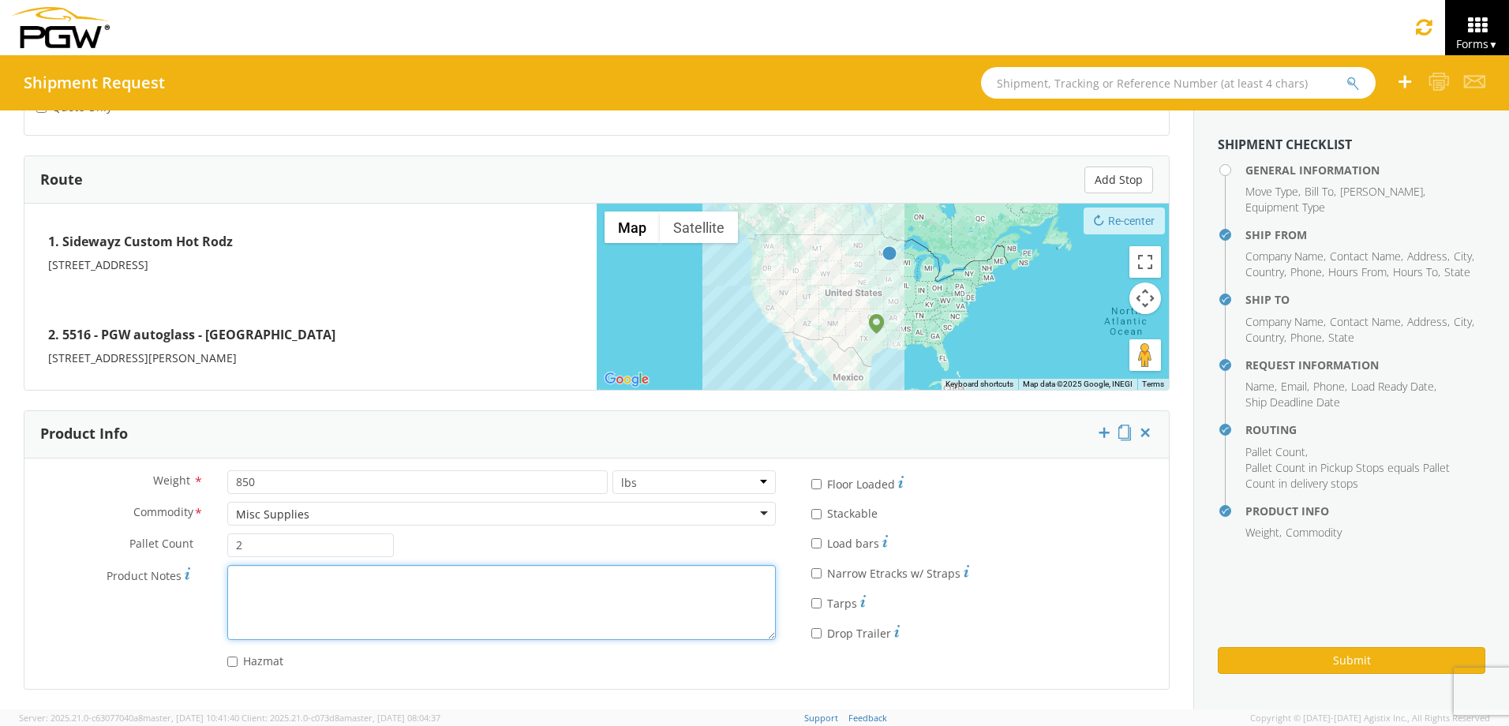
click at [264, 584] on textarea "Product Notes *" at bounding box center [501, 602] width 548 height 75
click at [397, 589] on textarea "Inspection station" at bounding box center [501, 602] width 548 height 75
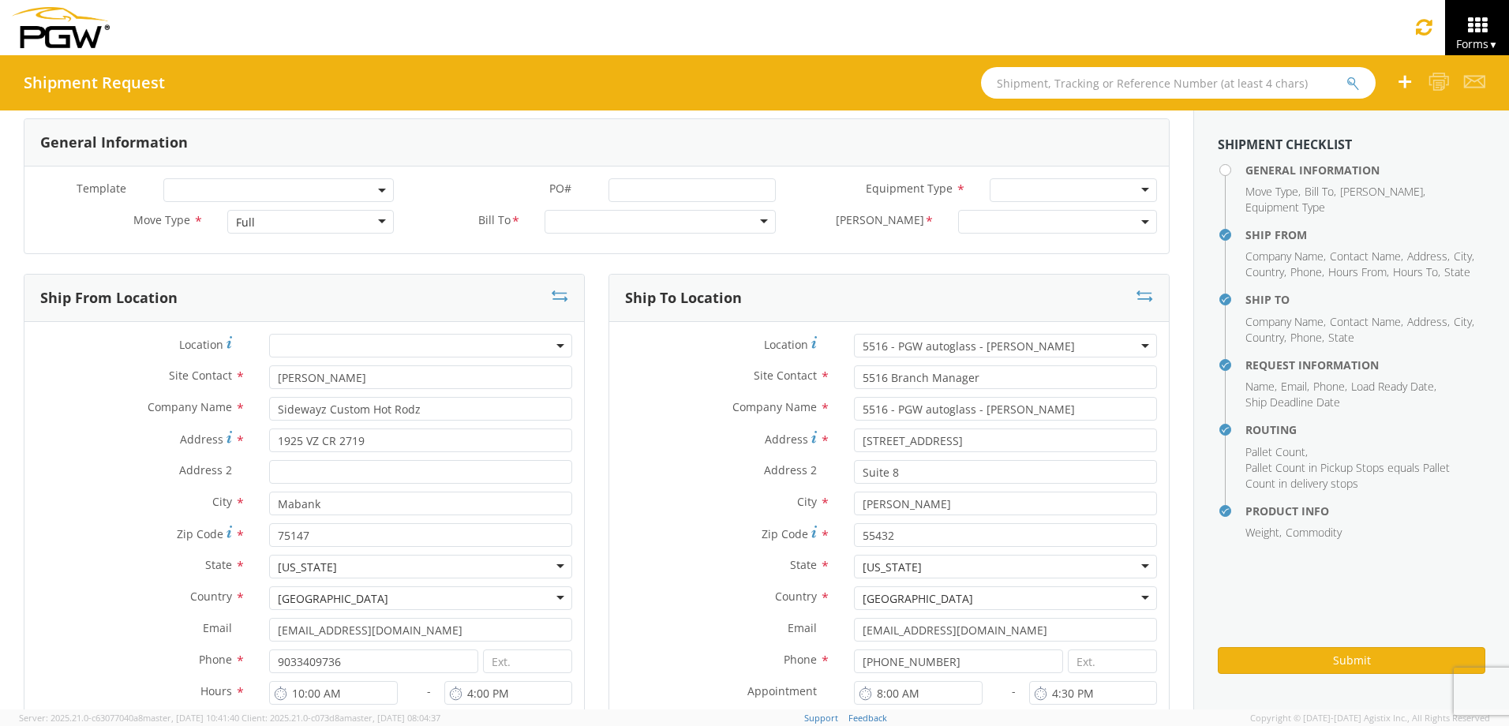
scroll to position [0, 0]
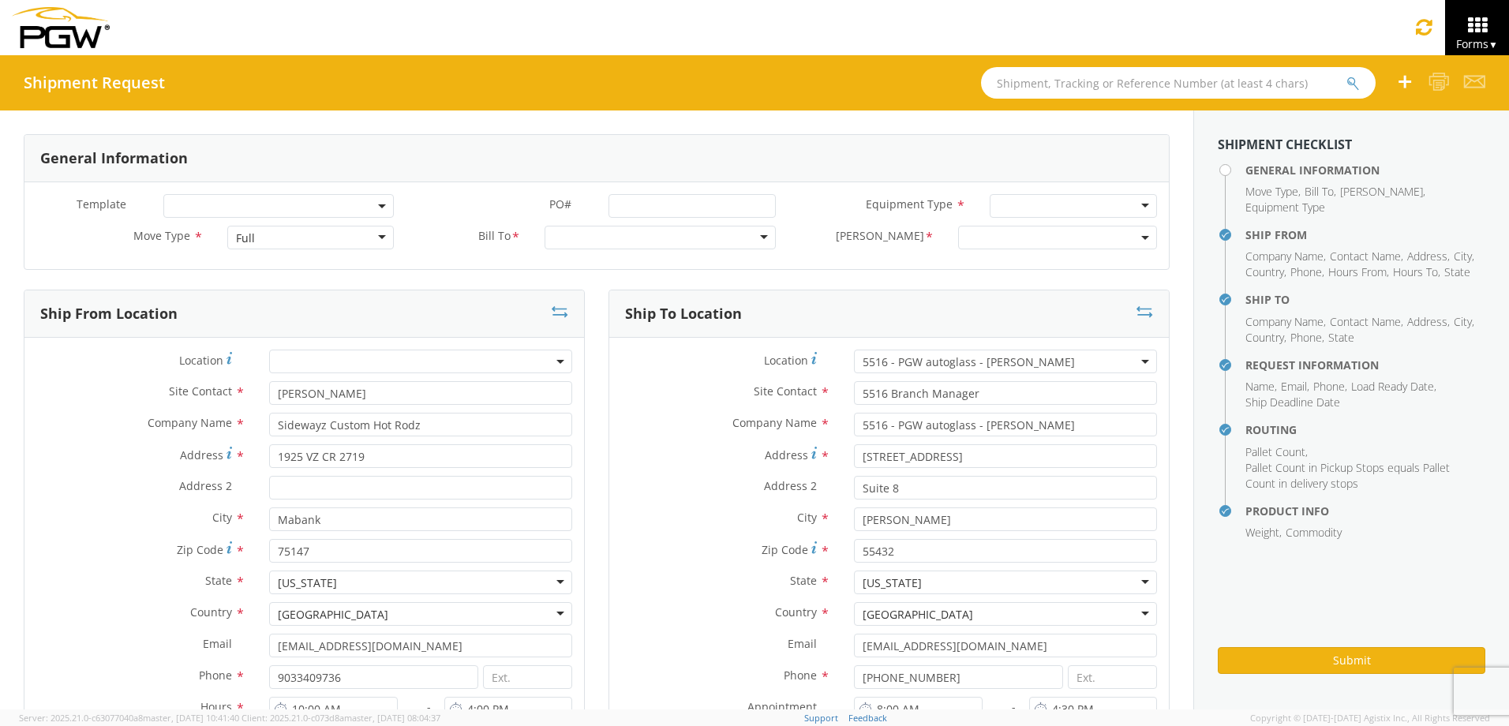
type textarea "Inspection station x2"
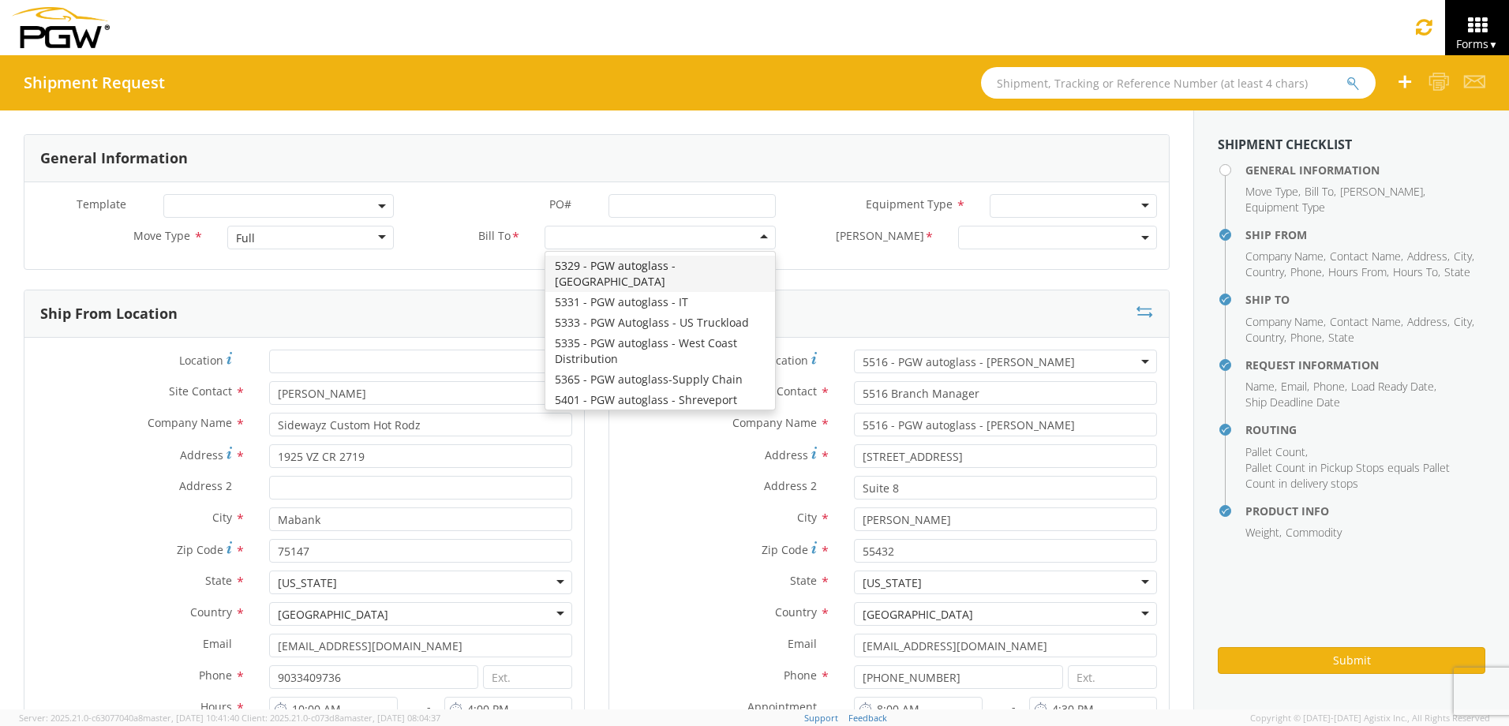
click at [586, 241] on div at bounding box center [659, 238] width 230 height 24
type input "516"
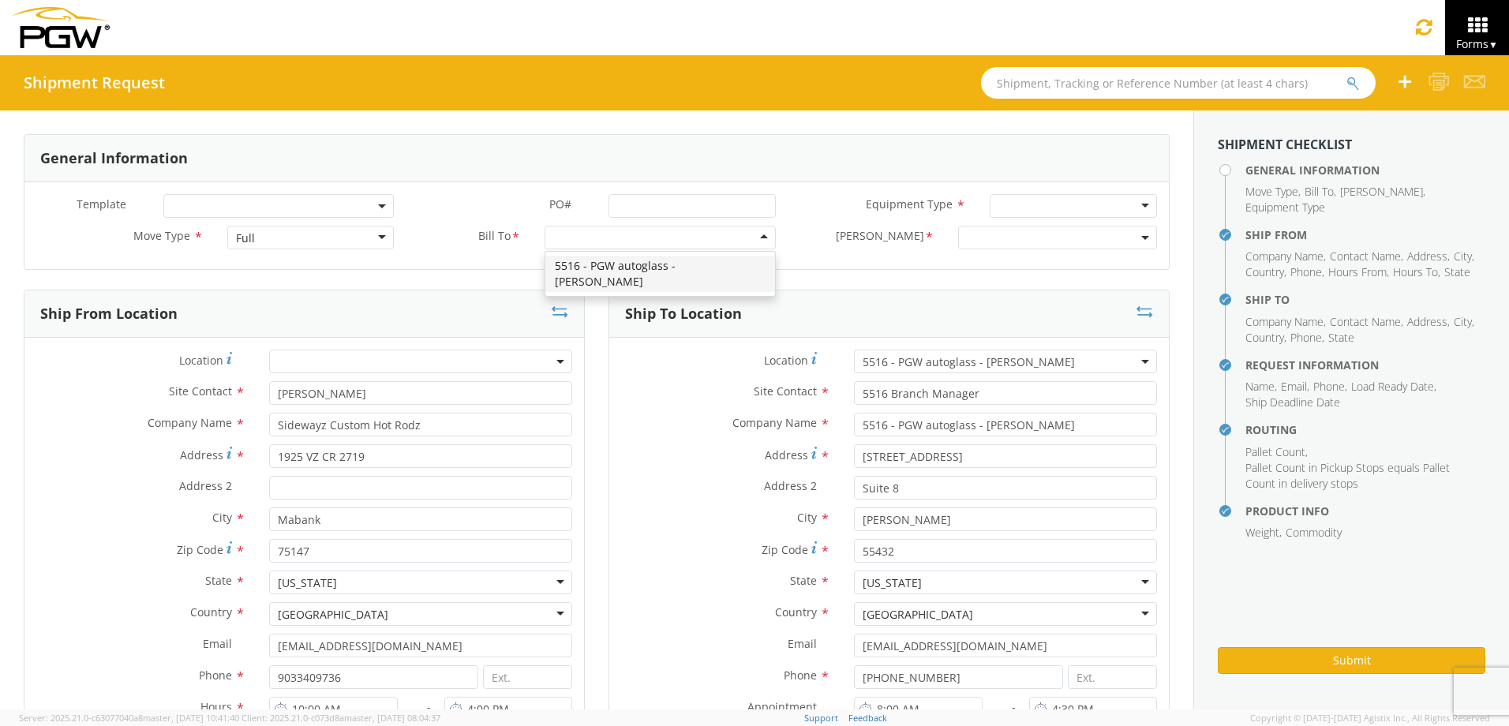
scroll to position [0, 0]
click at [1017, 208] on div at bounding box center [1072, 206] width 167 height 24
click at [1020, 246] on span at bounding box center [1057, 238] width 199 height 24
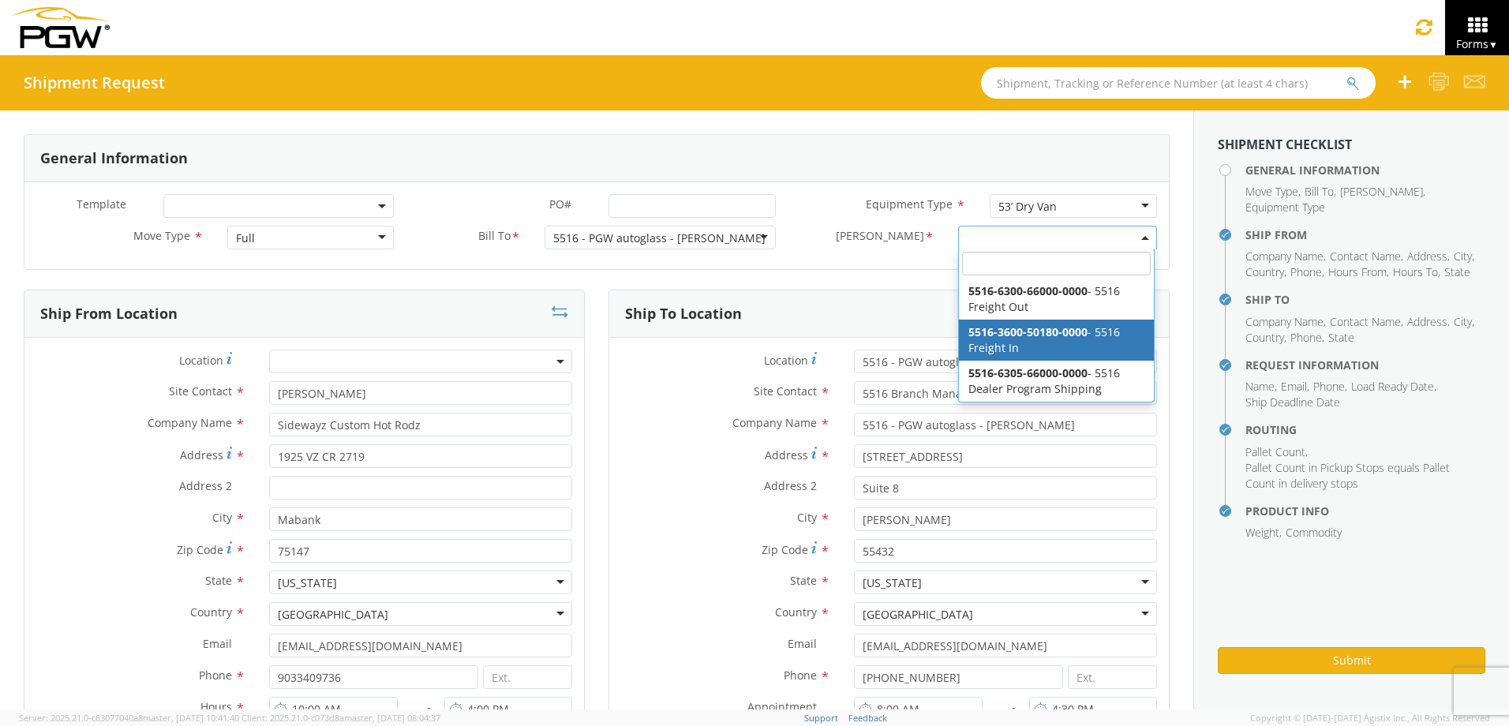
select select "5516-3600-50180-0000"
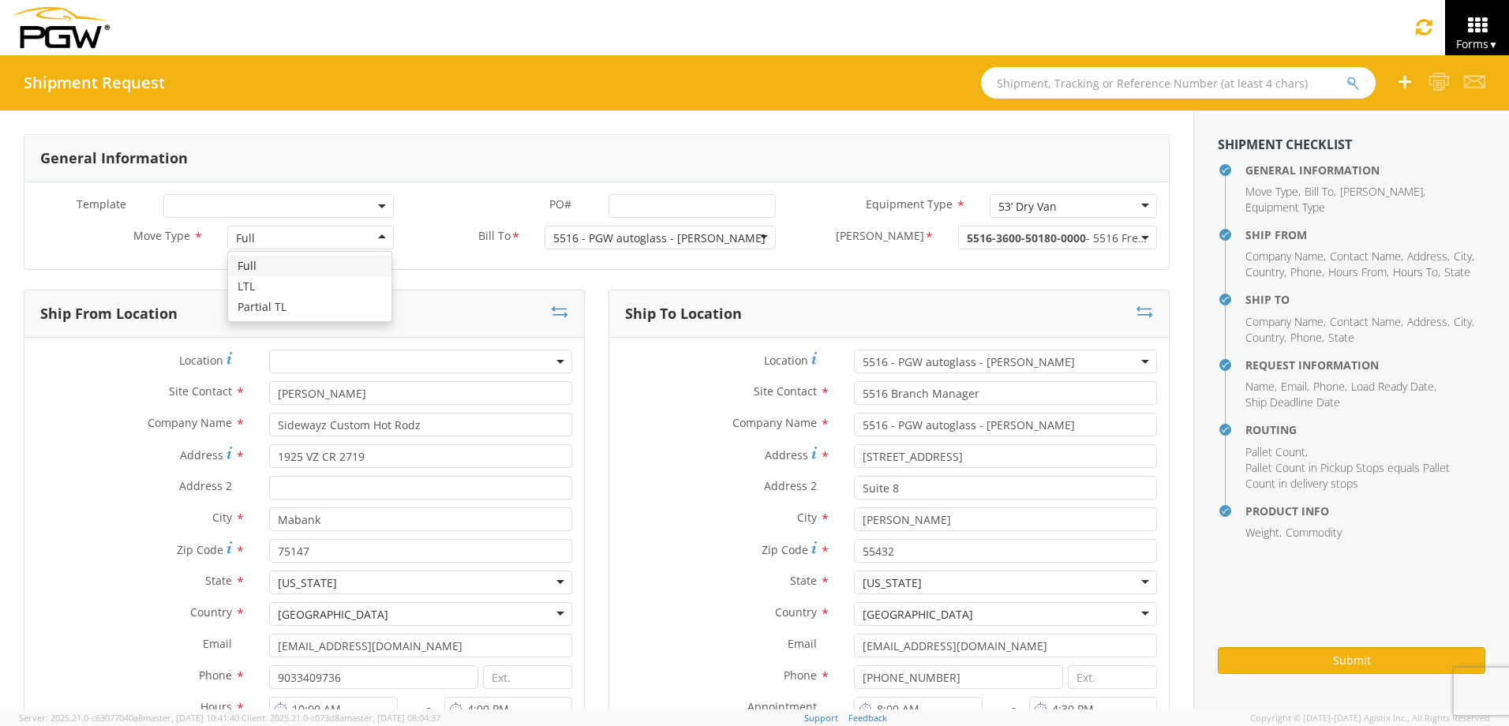
click at [349, 237] on div "Full" at bounding box center [310, 238] width 167 height 24
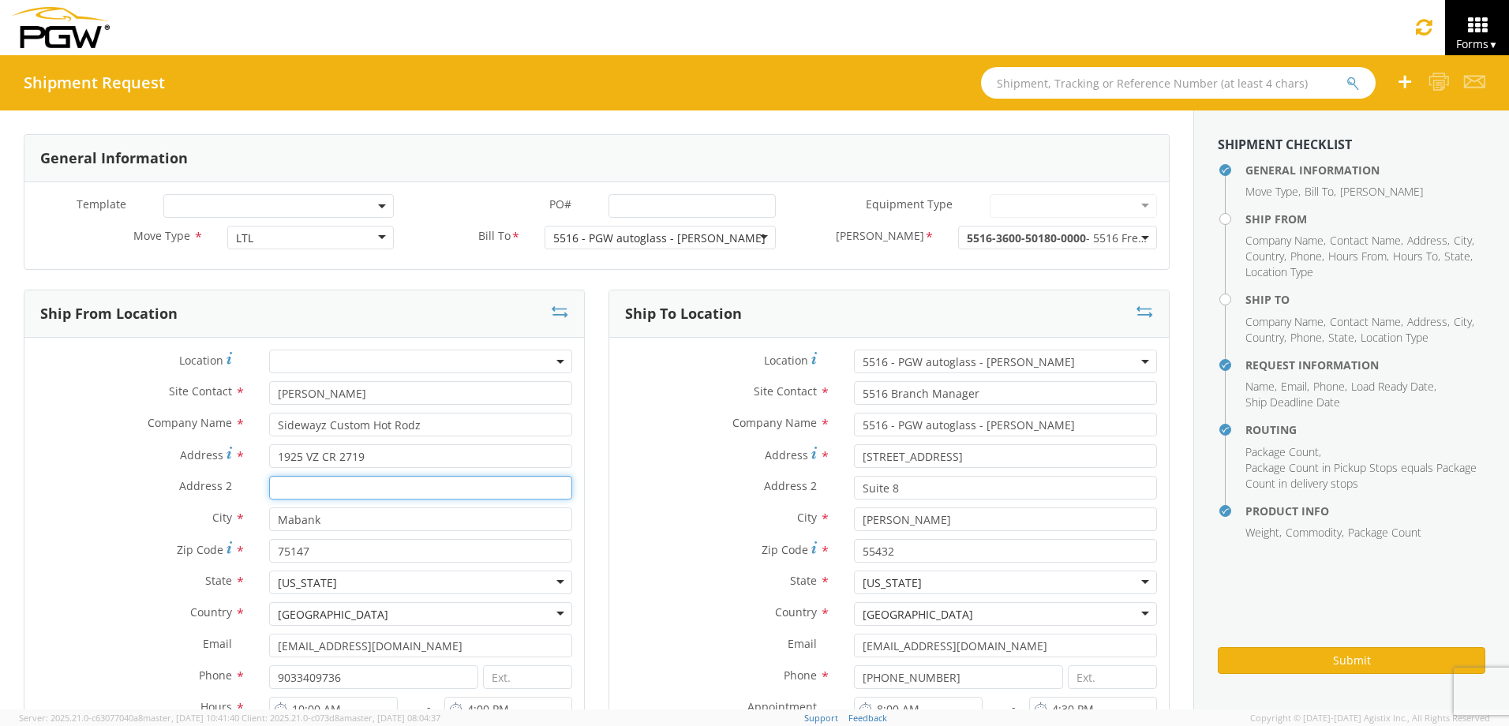
click at [391, 488] on input "Address 2 *" at bounding box center [420, 488] width 303 height 24
click at [1341, 249] on span "Hours From" at bounding box center [1357, 256] width 58 height 15
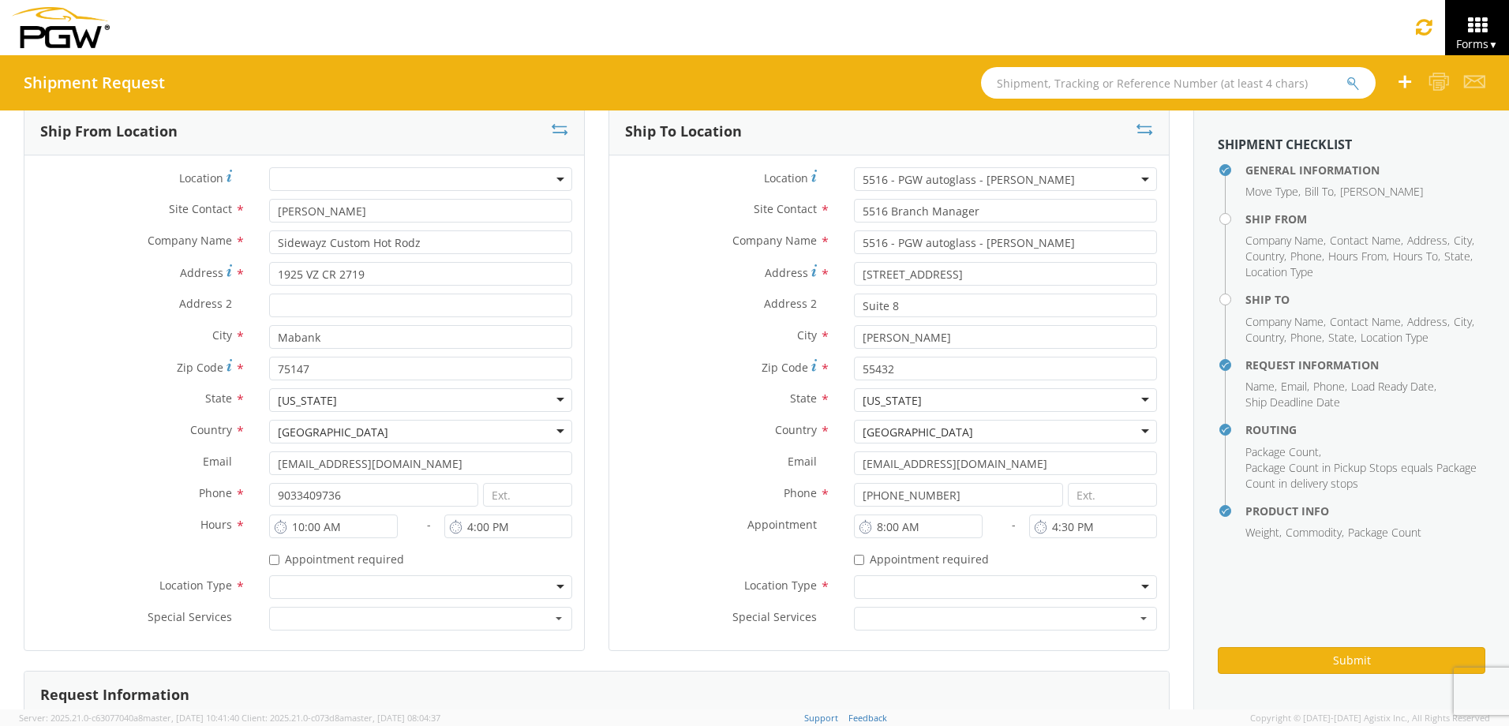
scroll to position [316, 0]
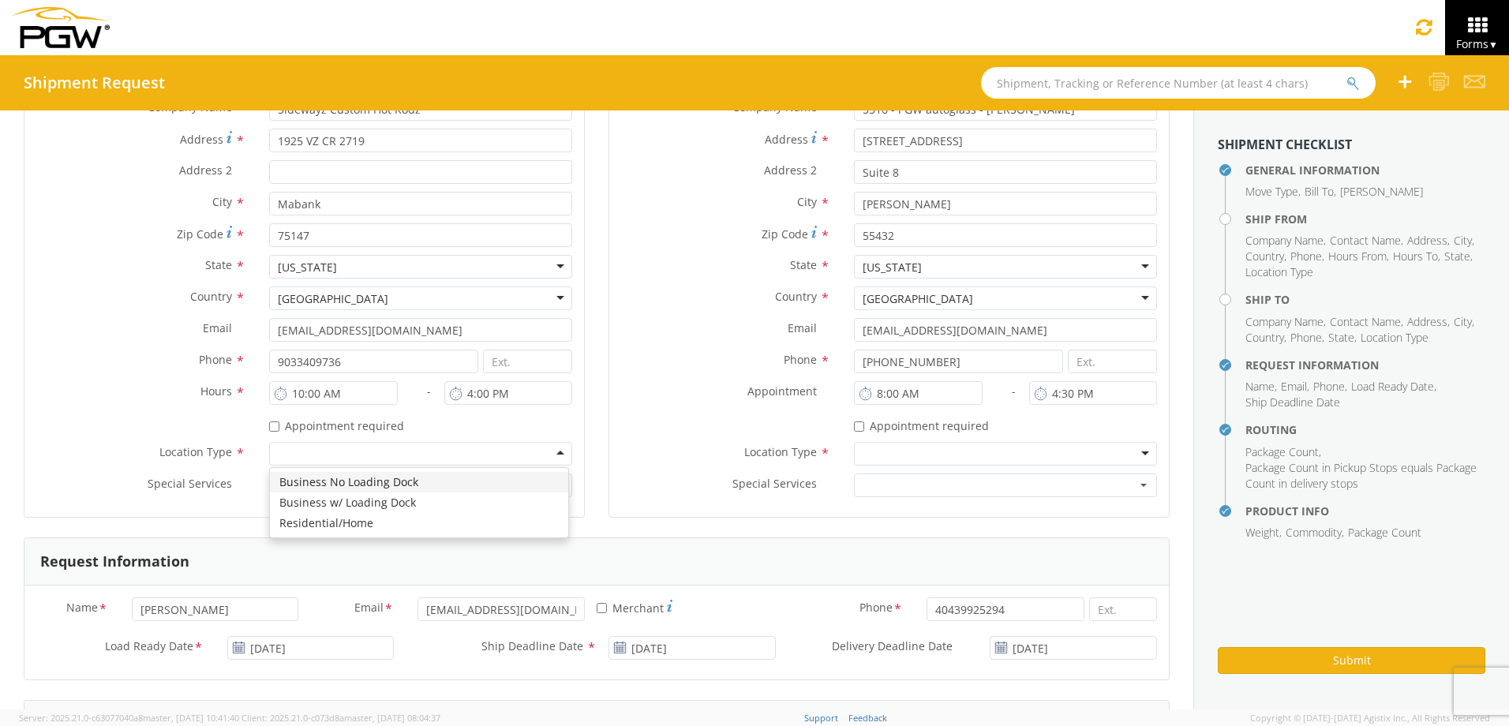
click at [370, 463] on div at bounding box center [420, 454] width 303 height 24
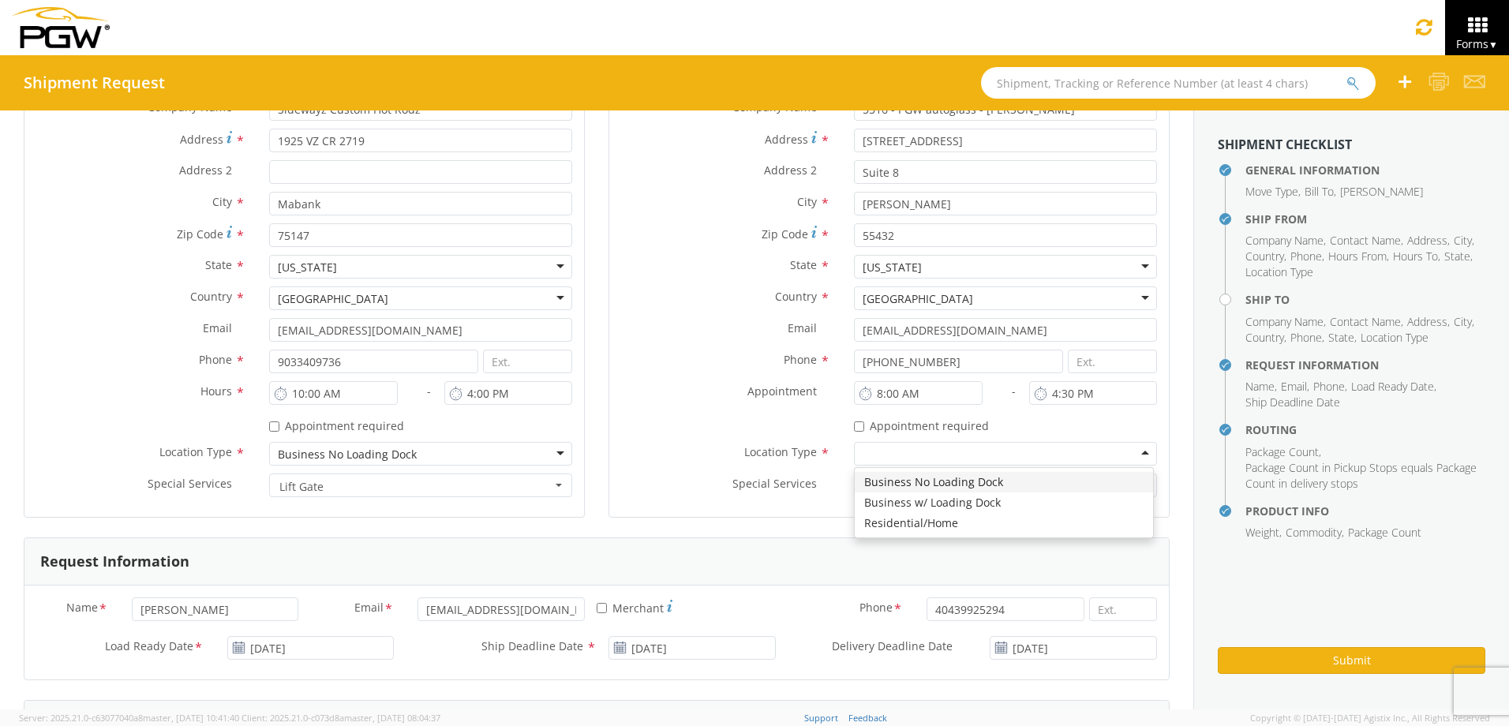
click at [931, 454] on div at bounding box center [1005, 454] width 303 height 24
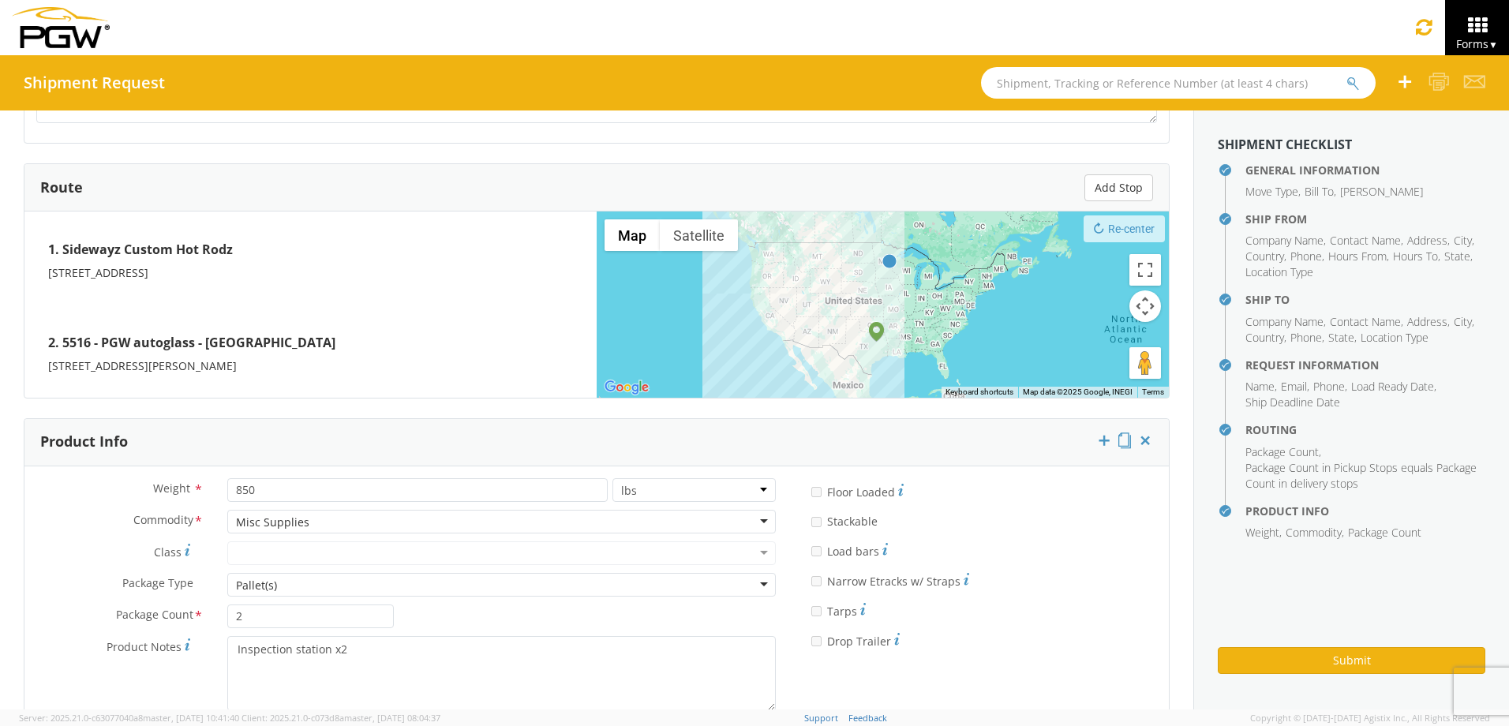
scroll to position [1255, 0]
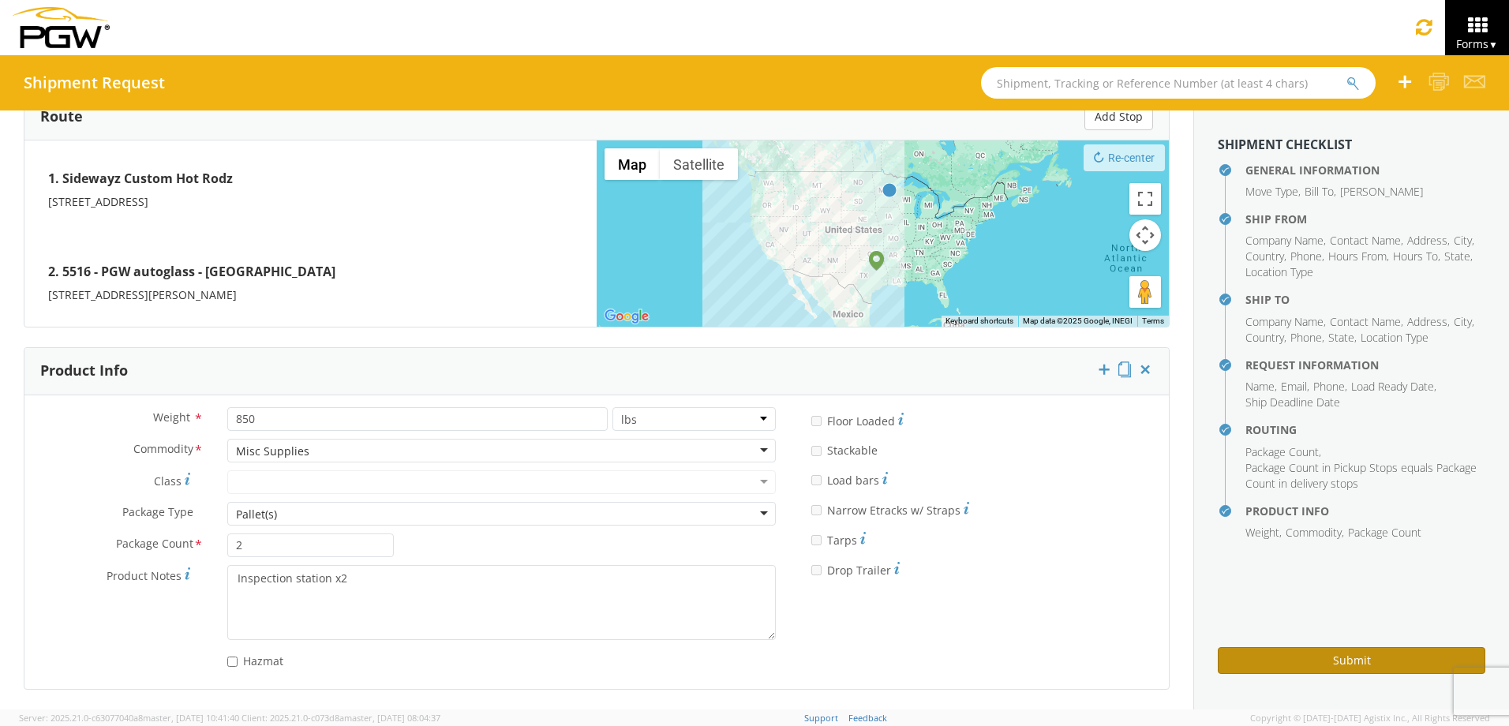
click at [1322, 667] on button "Submit" at bounding box center [1350, 660] width 267 height 27
